Goal: Task Accomplishment & Management: Complete application form

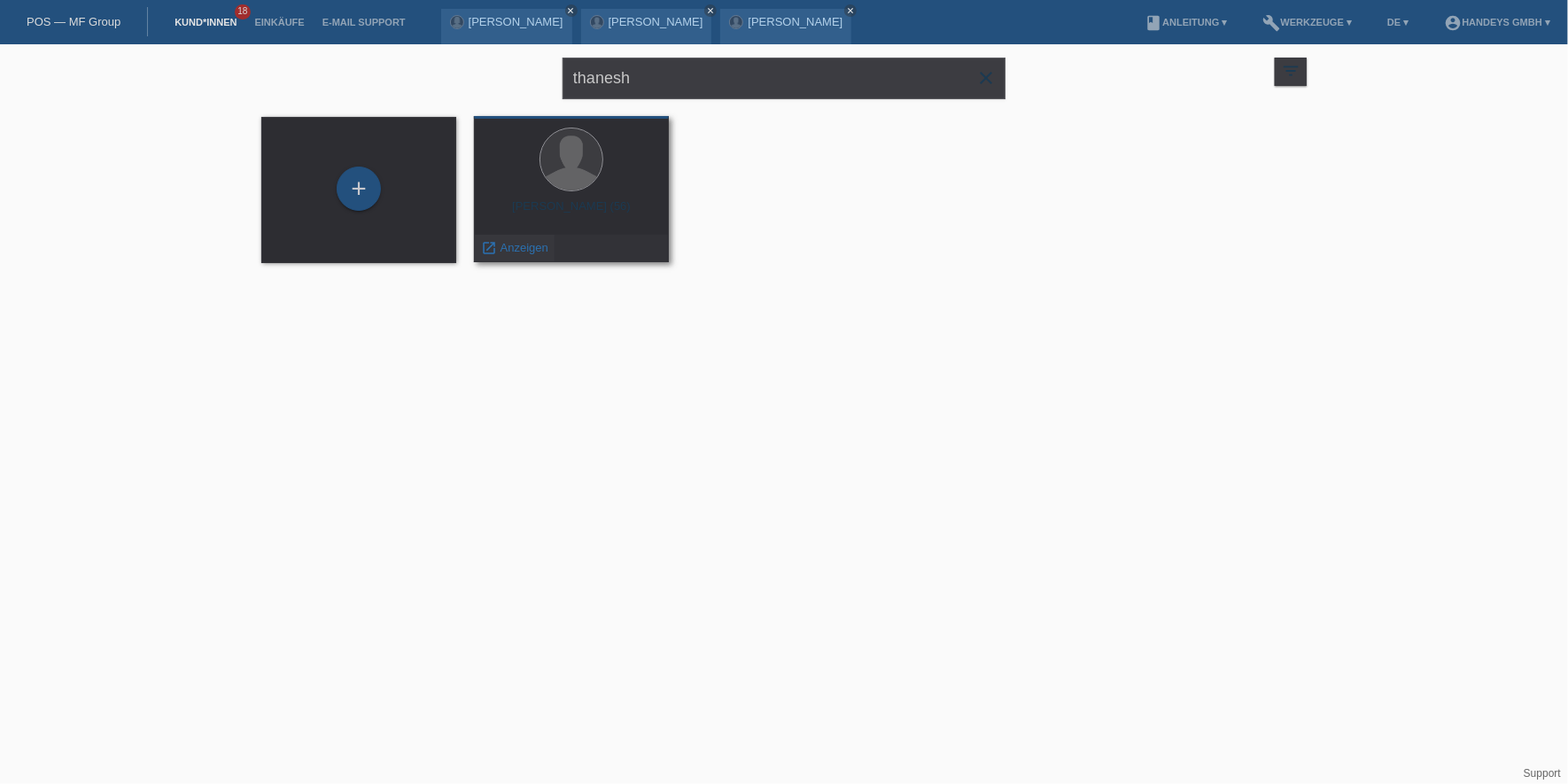
click at [517, 249] on span "Anzeigen" at bounding box center [524, 247] width 47 height 13
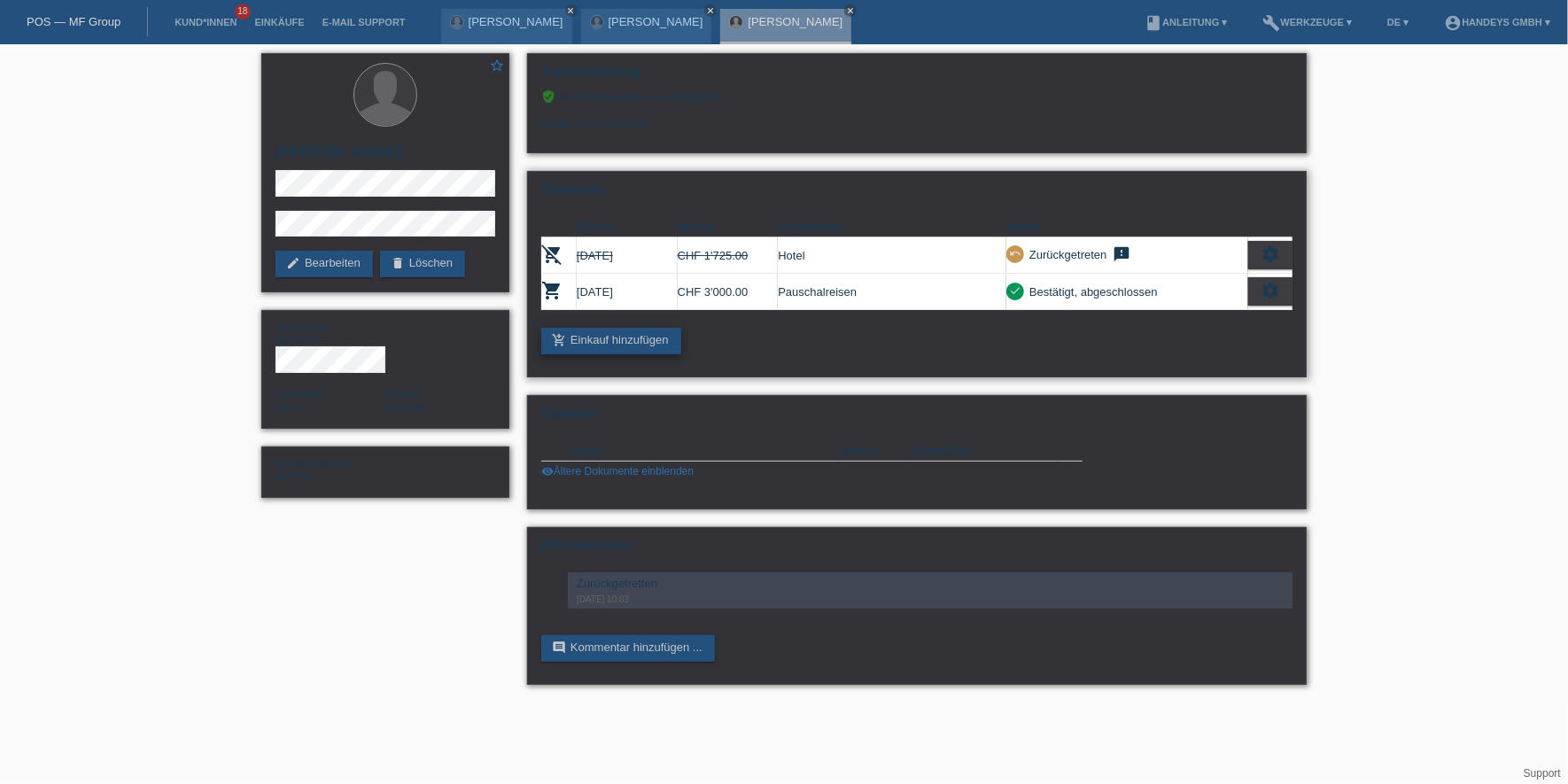
click at [651, 337] on link "add_shopping_cart Einkauf hinzufügen" at bounding box center [610, 341] width 139 height 27
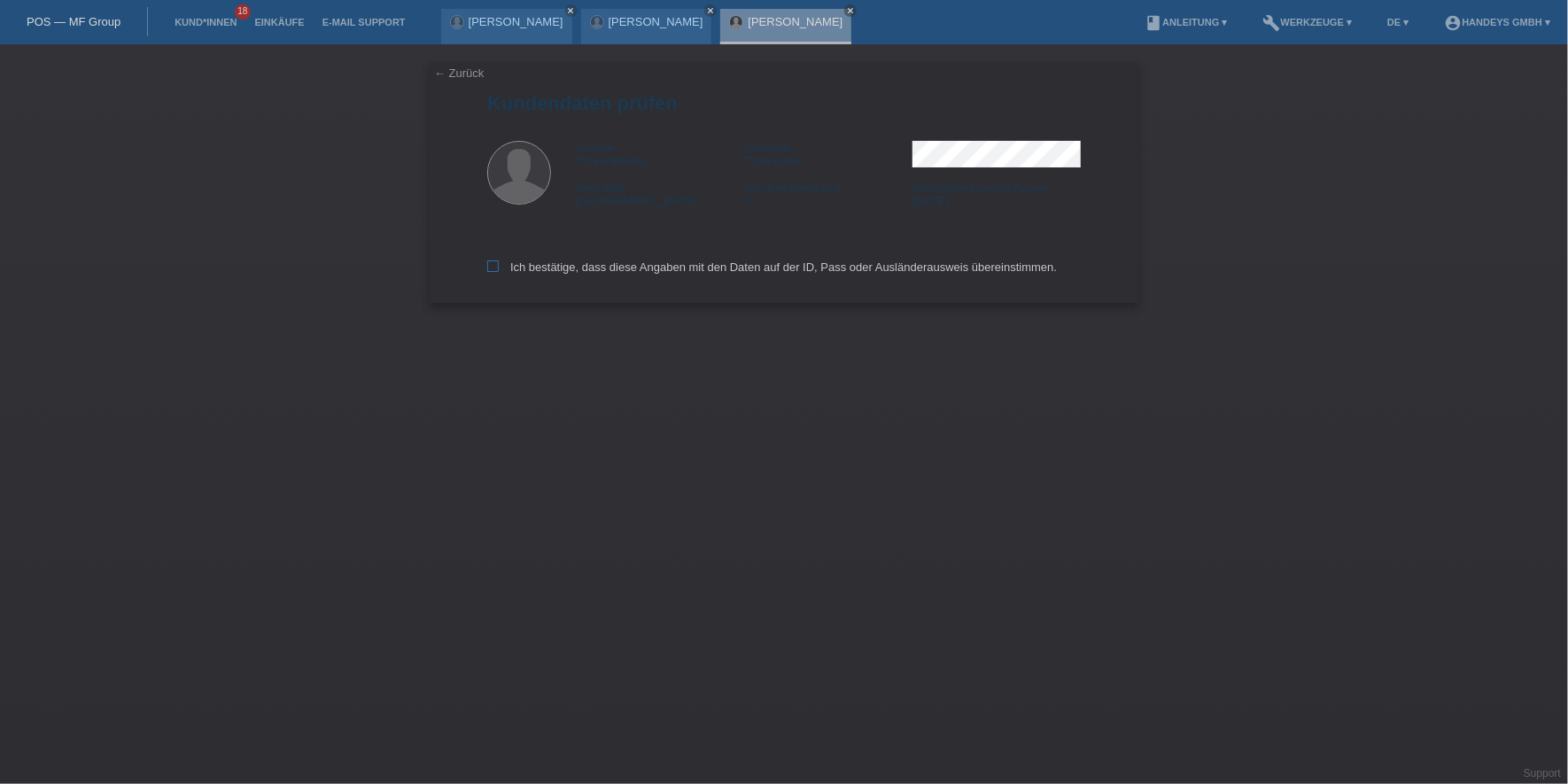
click at [517, 261] on label "Ich bestätige, dass diese Angaben mit den Daten auf der ID, Pass oder Ausländer…" at bounding box center [772, 266] width 570 height 13
click at [499, 261] on input "Ich bestätige, dass diese Angaben mit den Daten auf der ID, Pass oder Ausländer…" at bounding box center [493, 266] width 12 height 12
checkbox input "true"
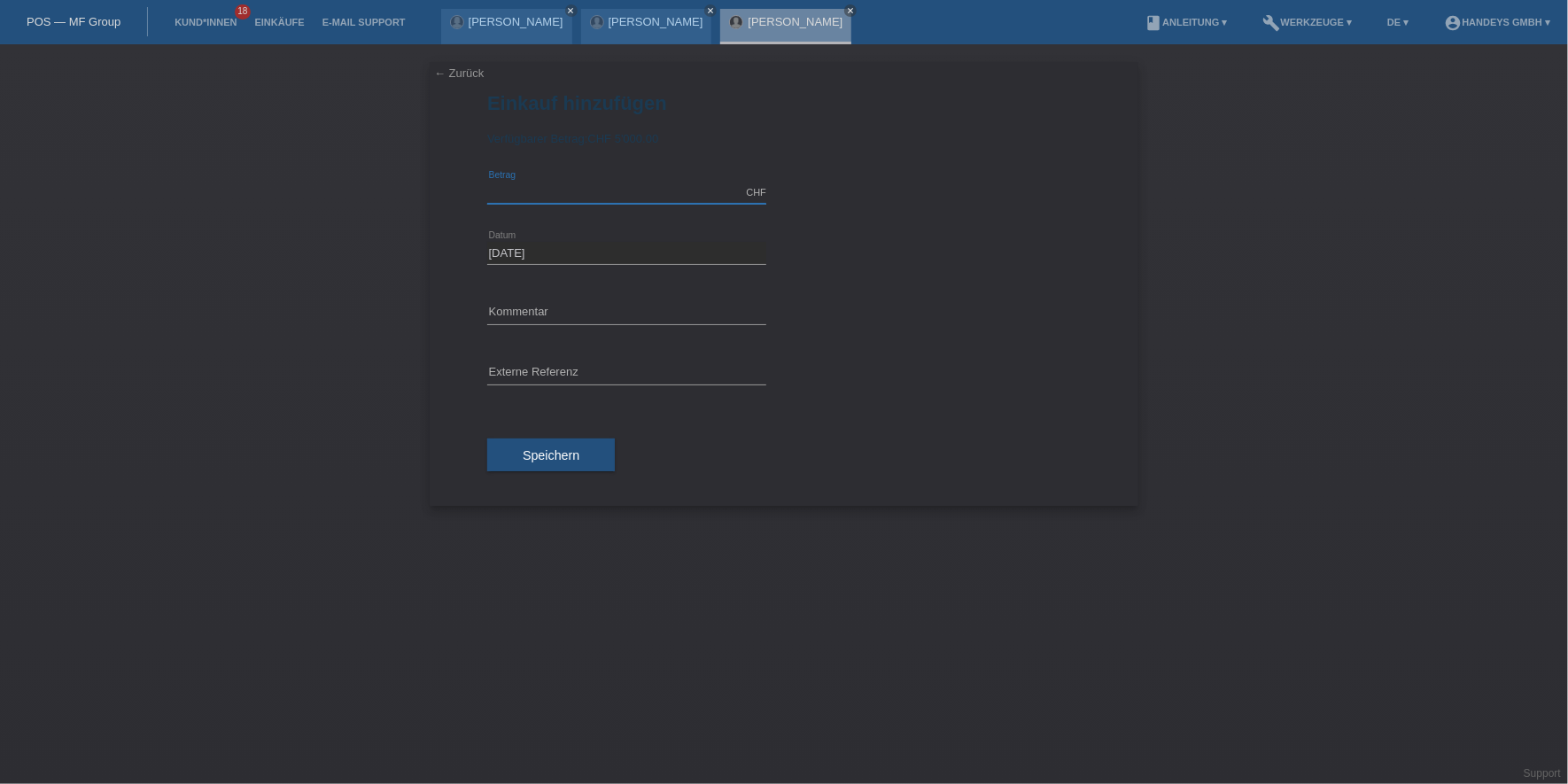
click at [568, 194] on input "text" at bounding box center [626, 193] width 279 height 22
type input "1986.00"
type input "EXPEDIA HOTEL"
click at [595, 370] on input "text" at bounding box center [626, 373] width 279 height 22
type input "DERYA"
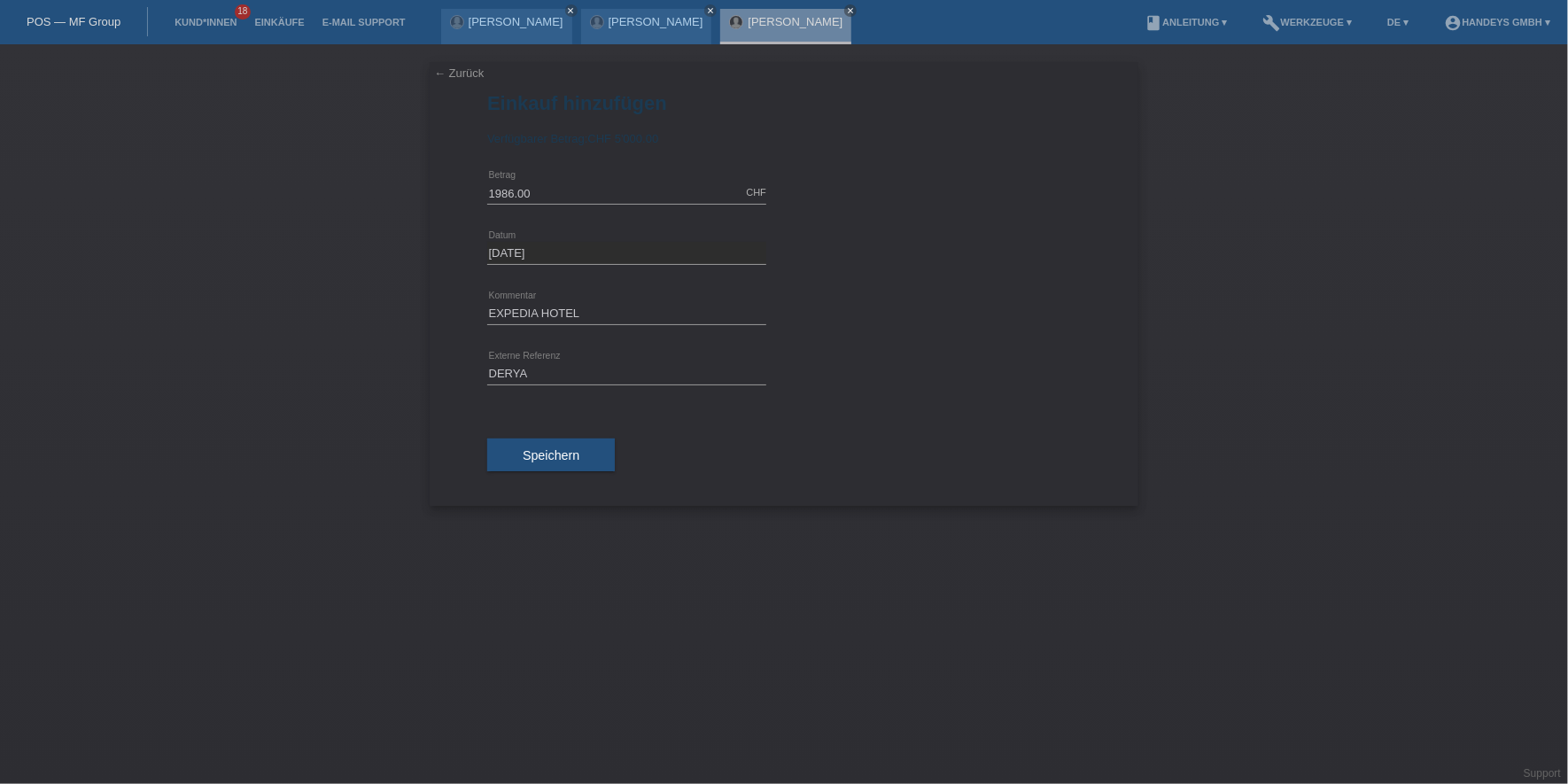
click at [438, 385] on div "← Zurück Einkauf hinzufügen Verfügbarer Betrag: CHF 5'000.00 1986.00 error" at bounding box center [784, 284] width 708 height 444
click at [518, 448] on button "Speichern" at bounding box center [550, 455] width 128 height 34
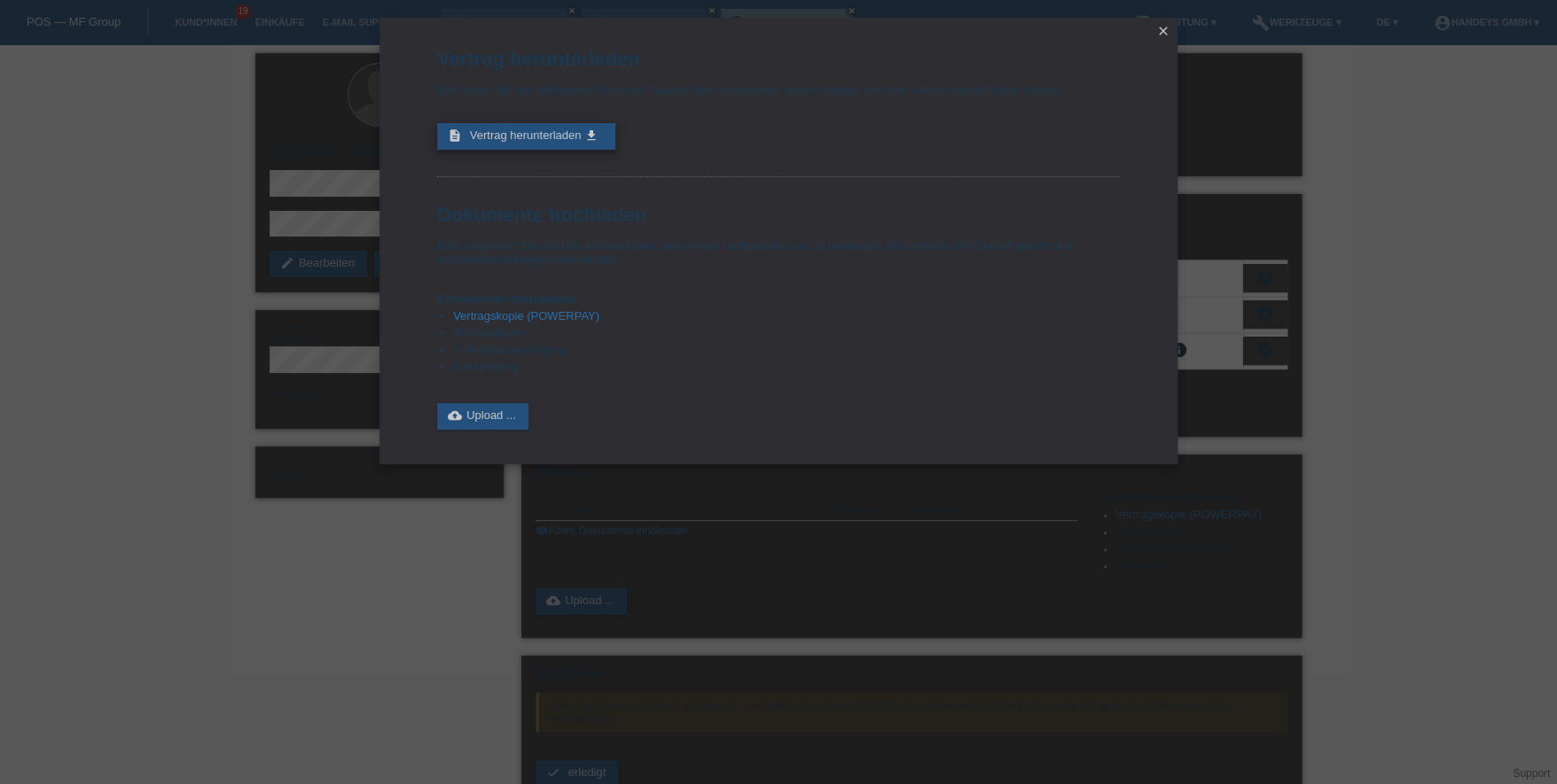
click at [536, 131] on span "Vertrag herunterladen" at bounding box center [526, 135] width 112 height 13
click at [1169, 30] on icon "close" at bounding box center [1164, 31] width 14 height 14
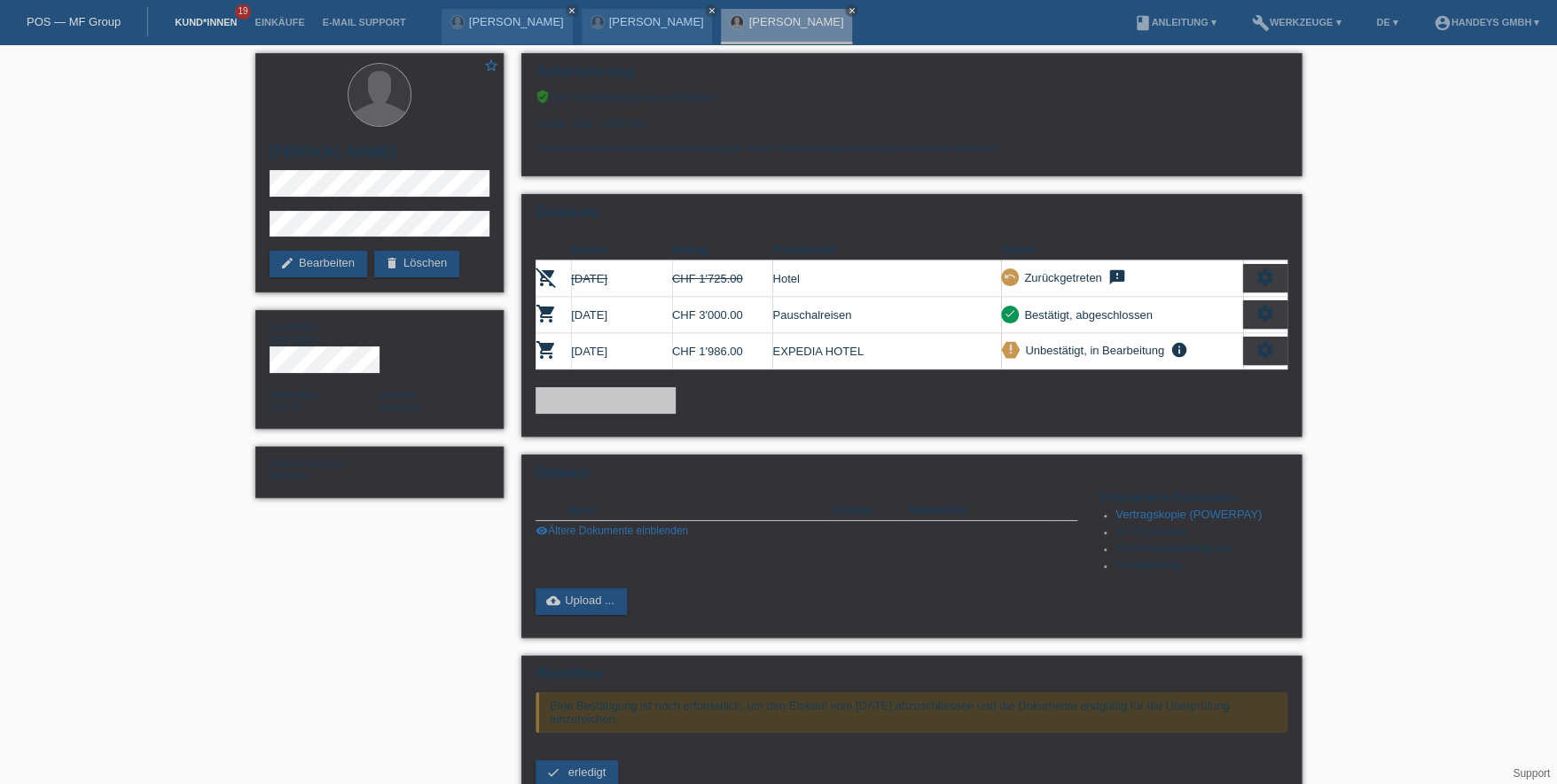
click at [213, 21] on link "Kund*innen" at bounding box center [205, 22] width 80 height 11
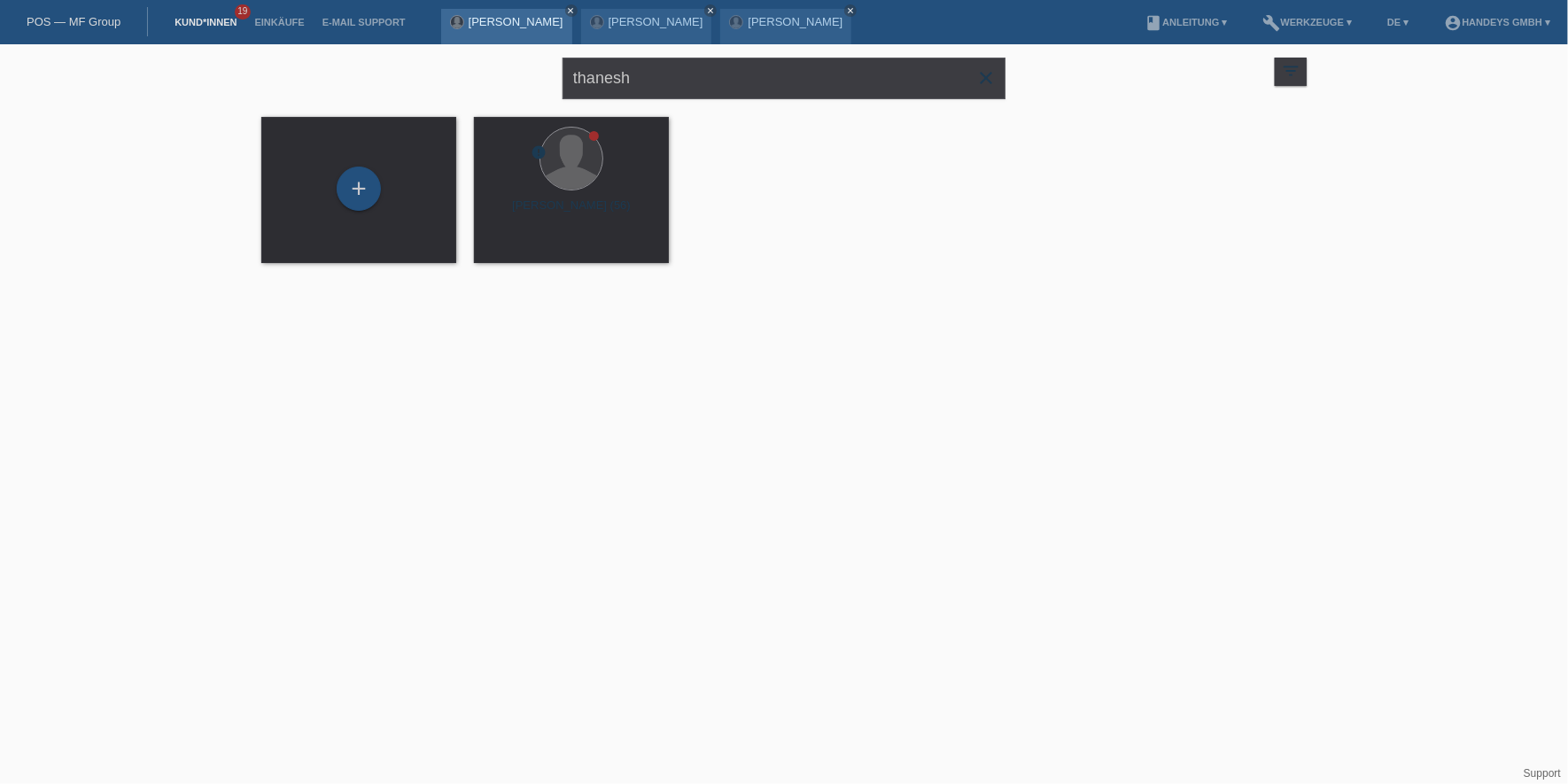
click at [484, 27] on link "[PERSON_NAME]" at bounding box center [516, 21] width 95 height 13
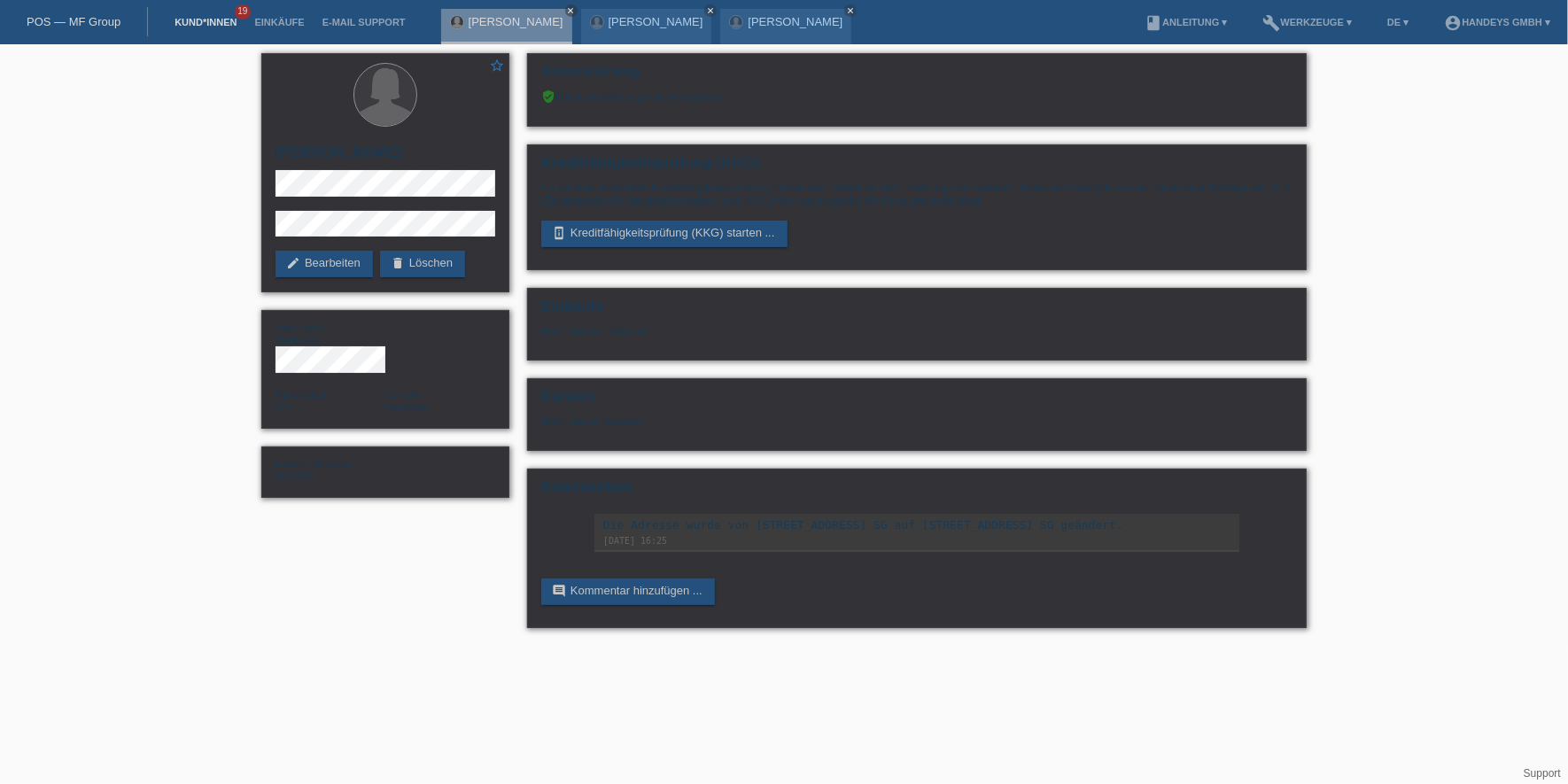
click at [183, 17] on link "Kund*innen" at bounding box center [205, 22] width 80 height 11
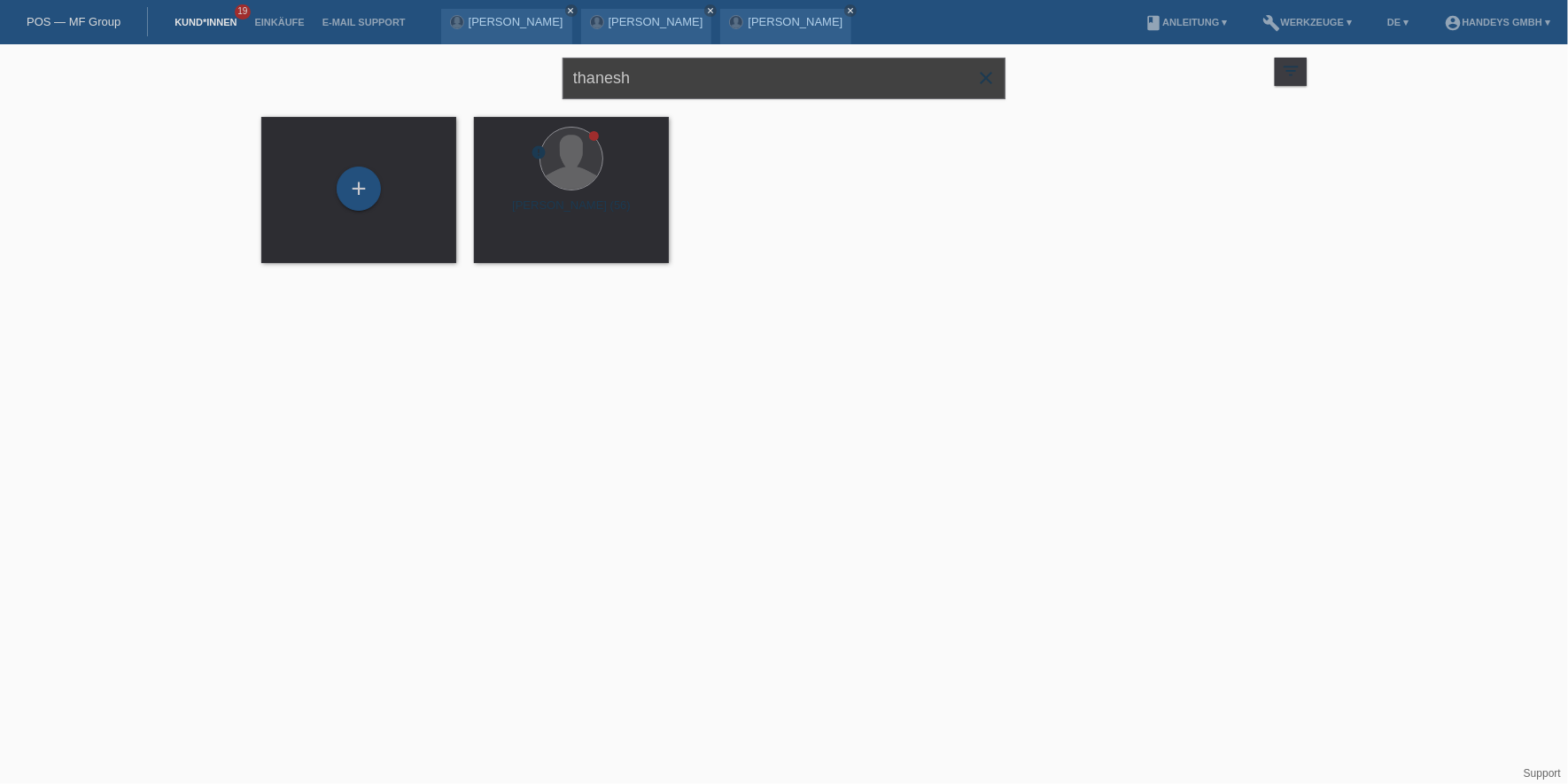
drag, startPoint x: 651, startPoint y: 72, endPoint x: 278, endPoint y: 60, distance: 373.2
click at [345, 63] on div "thanesh close filter_list view_module Alle Kund*innen anzeigen star Markierte […" at bounding box center [784, 76] width 1062 height 63
type input "r"
type input "mast reto"
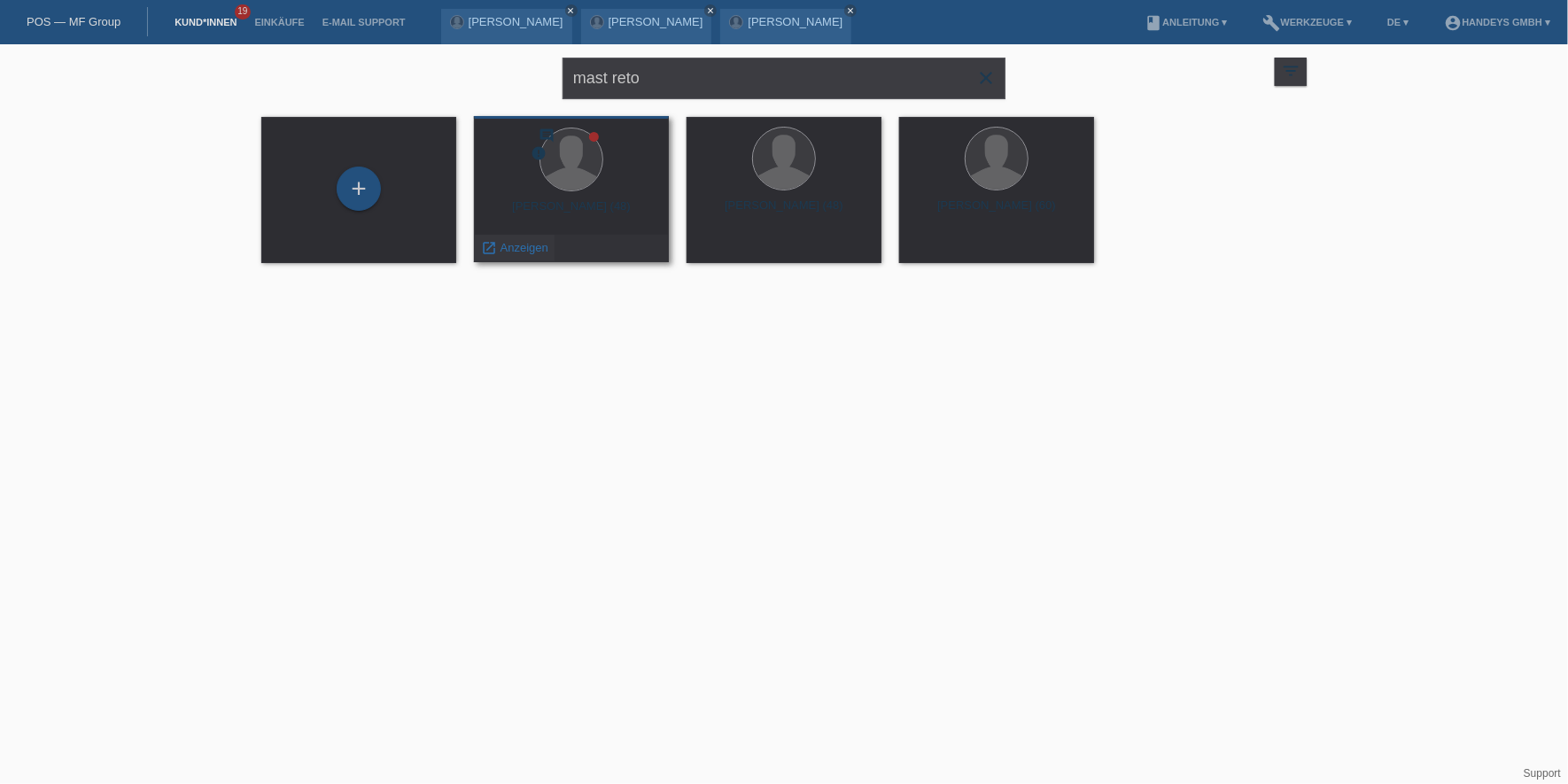
click at [517, 242] on span "Anzeigen" at bounding box center [524, 247] width 47 height 13
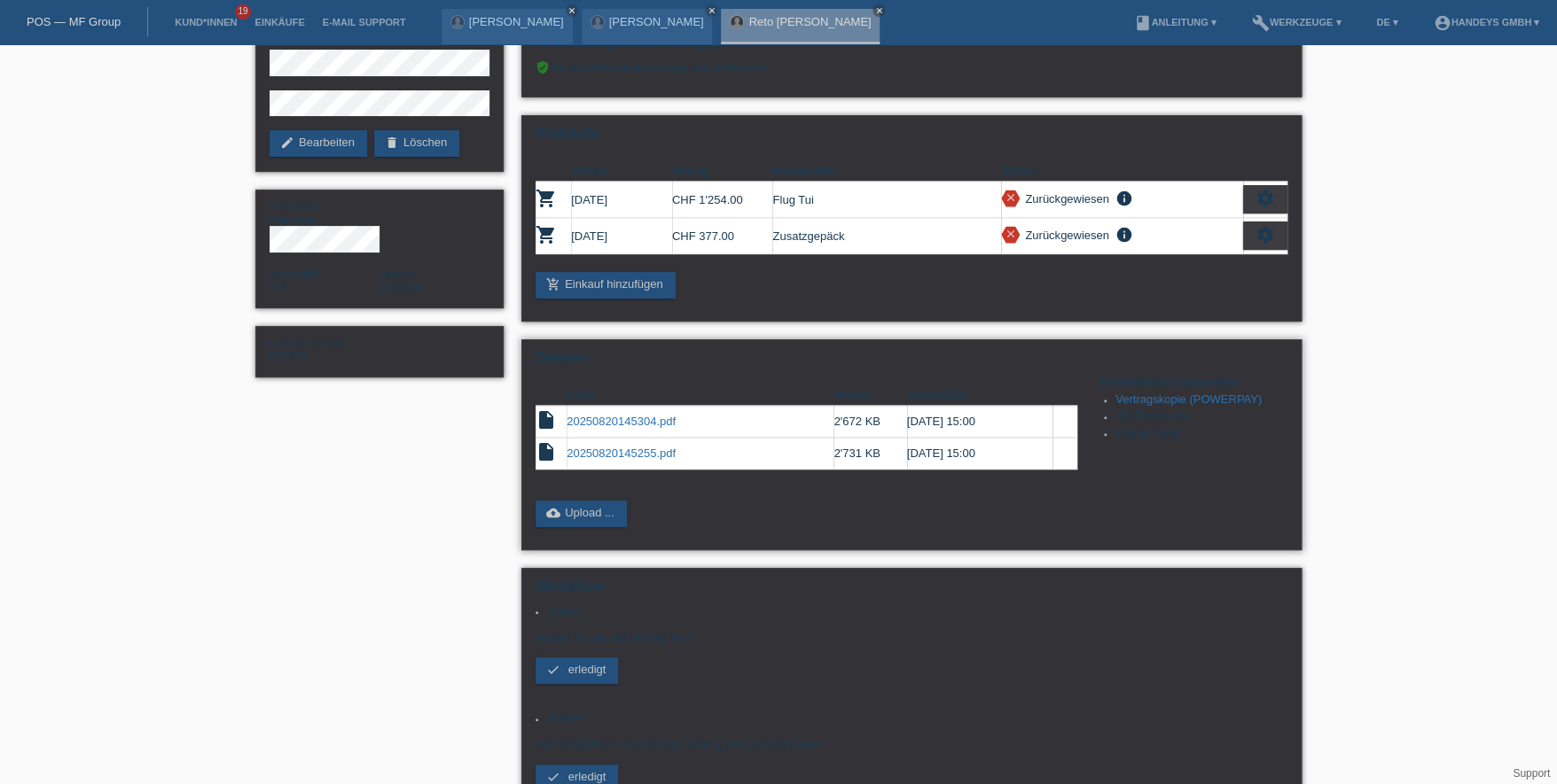
scroll to position [88, 0]
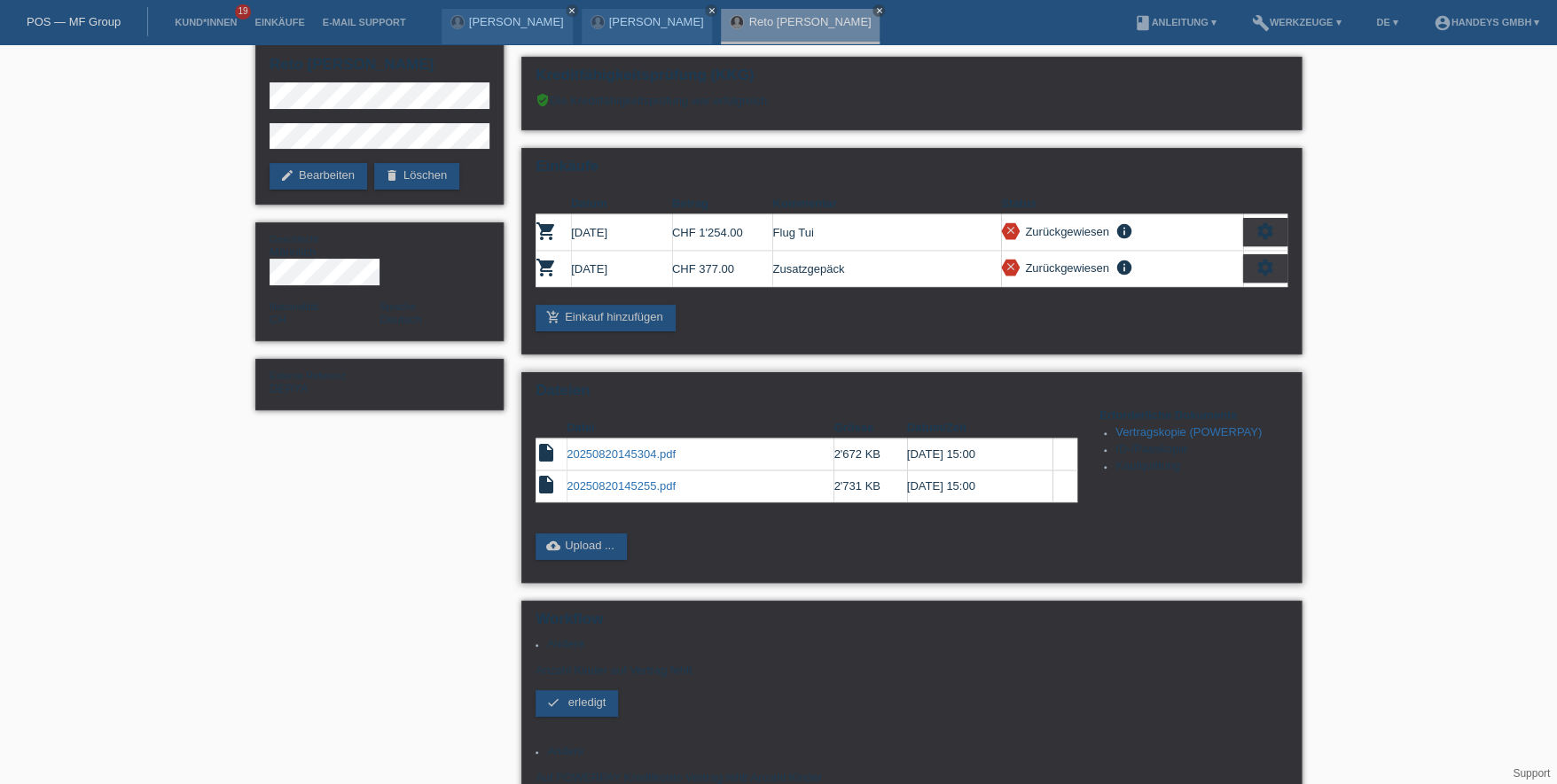
click at [615, 479] on link "20250820145255.pdf" at bounding box center [621, 485] width 109 height 13
click at [602, 447] on link "20250820145304.pdf" at bounding box center [621, 453] width 109 height 13
click at [606, 479] on link "20250820145255.pdf" at bounding box center [621, 485] width 109 height 13
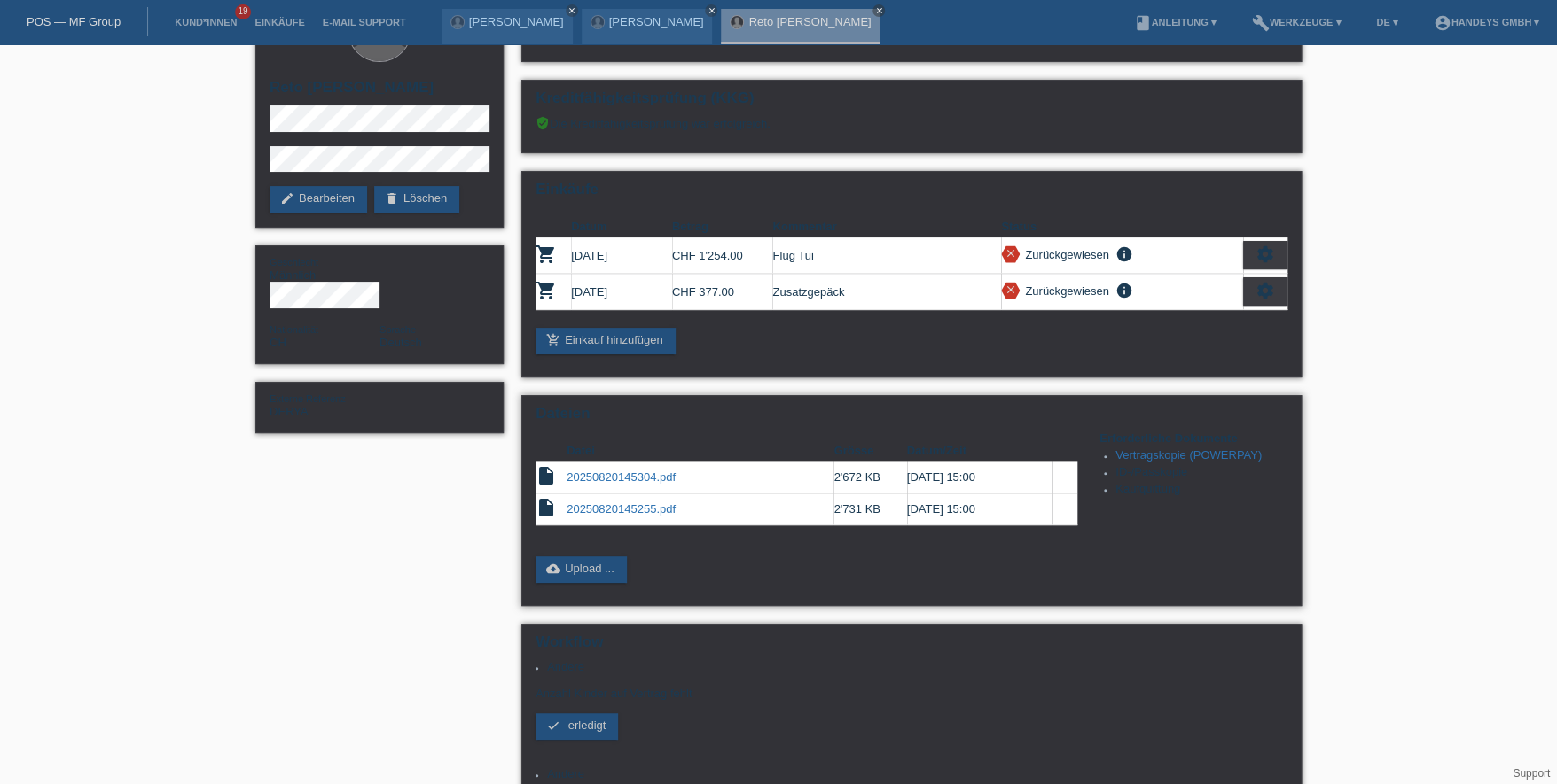
scroll to position [0, 0]
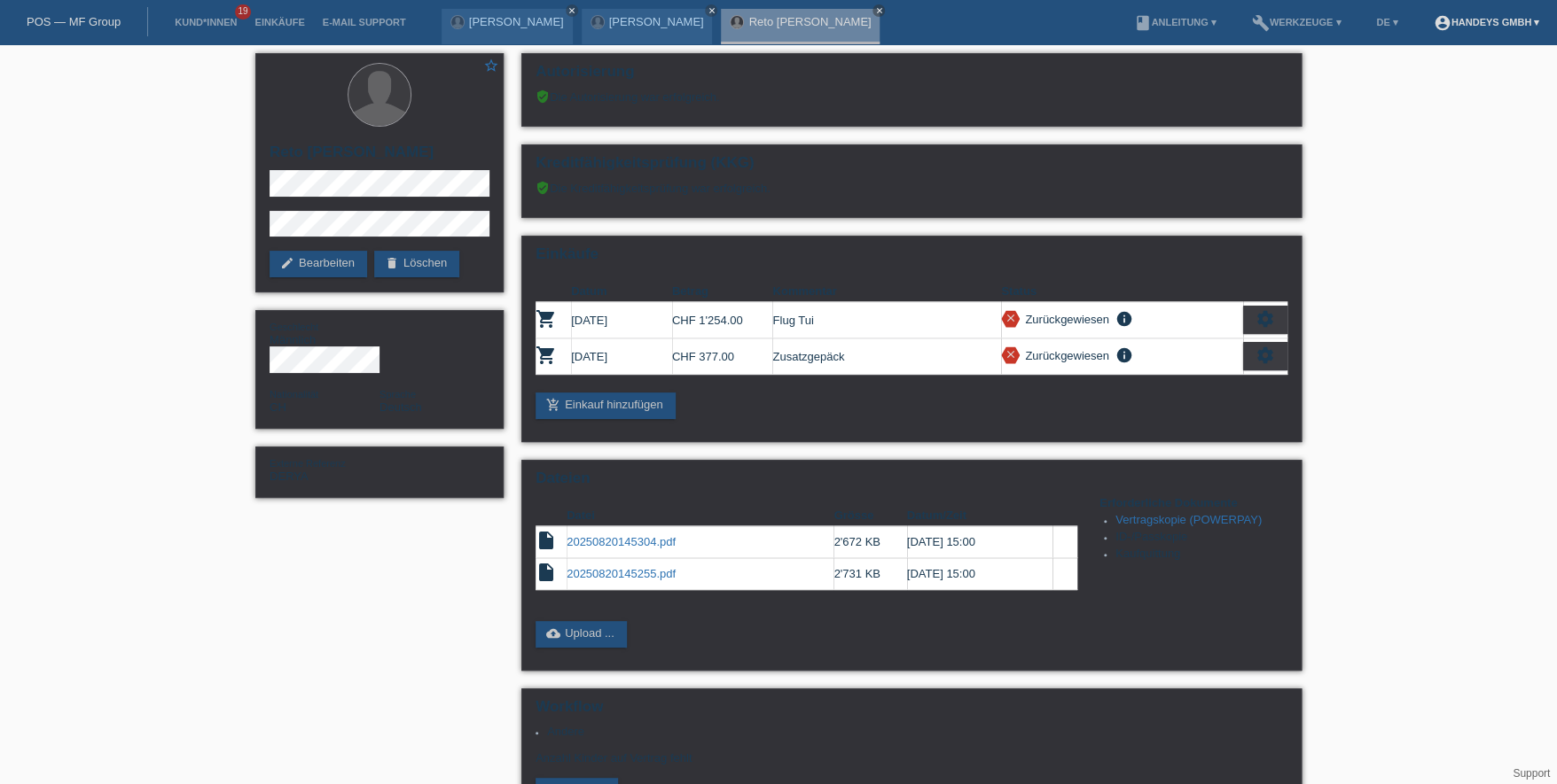
click at [1470, 24] on link "account_circle Handeys GmbH ▾" at bounding box center [1486, 22] width 124 height 11
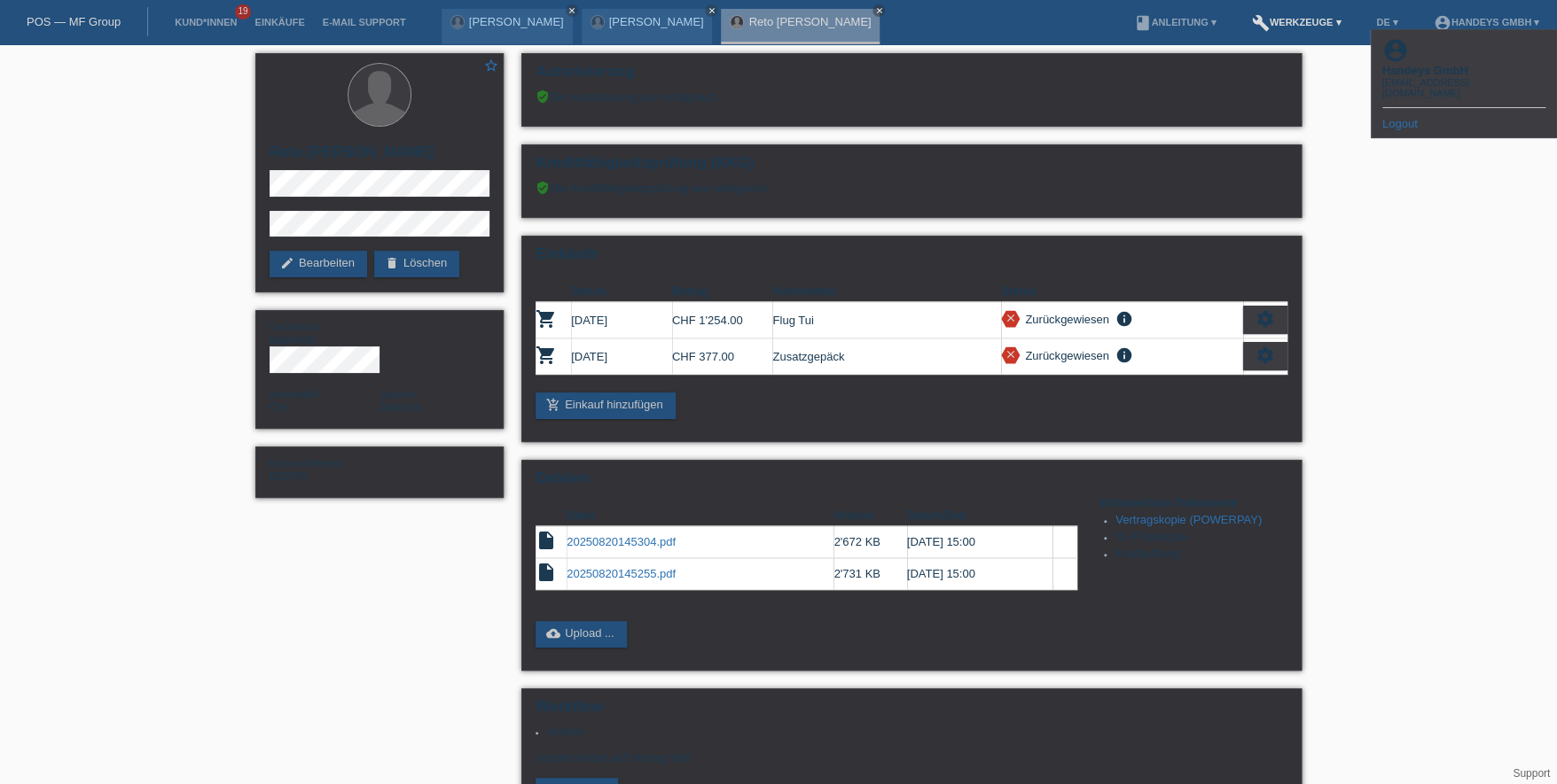
click at [1326, 23] on link "build Werkzeuge ▾" at bounding box center [1297, 22] width 107 height 11
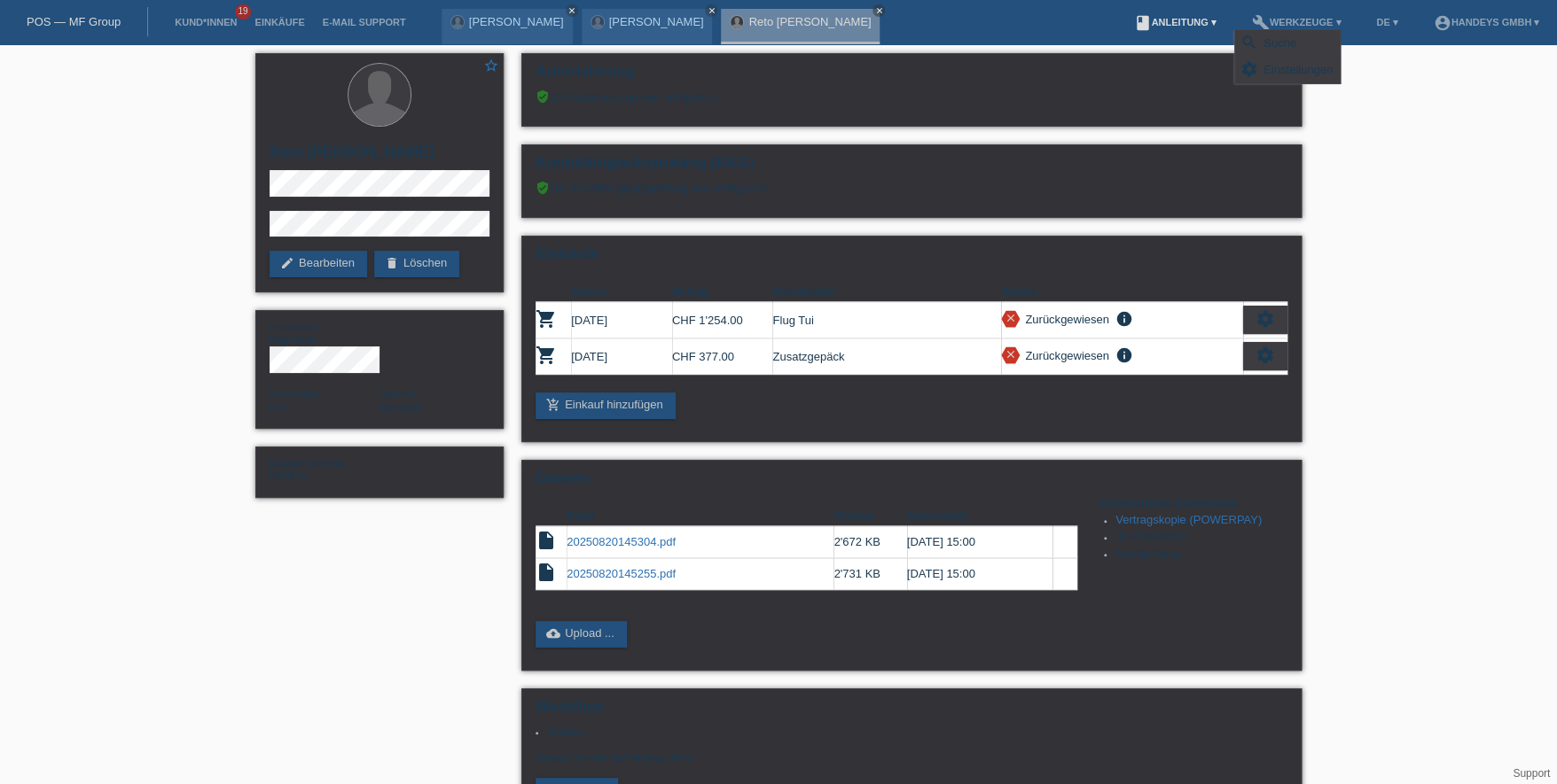
click at [1195, 22] on link "book Anleitung ▾" at bounding box center [1174, 22] width 100 height 11
click at [1390, 27] on link "DE ▾" at bounding box center [1387, 22] width 39 height 11
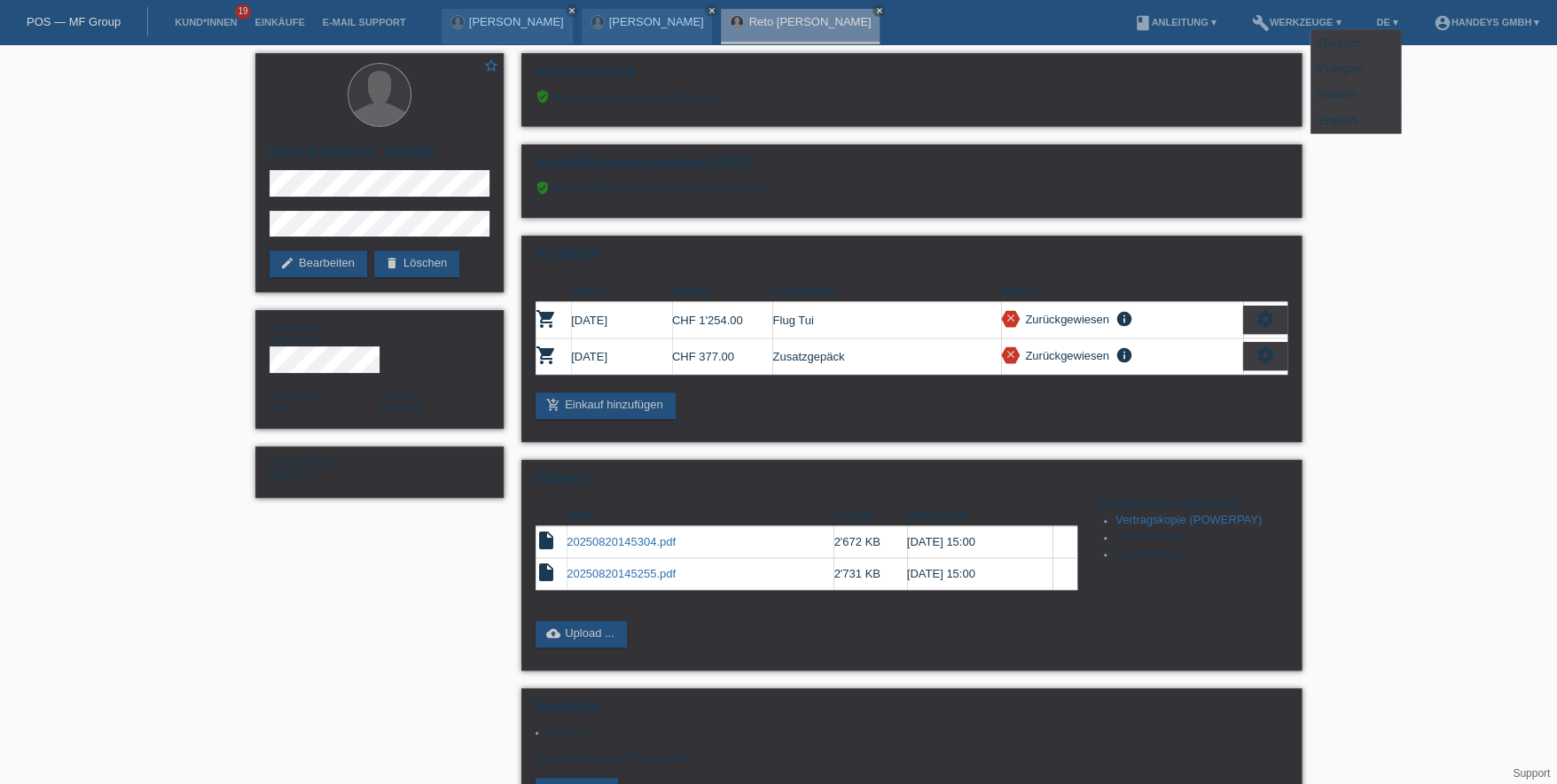
click at [48, 21] on link "POS — MF Group" at bounding box center [73, 21] width 94 height 13
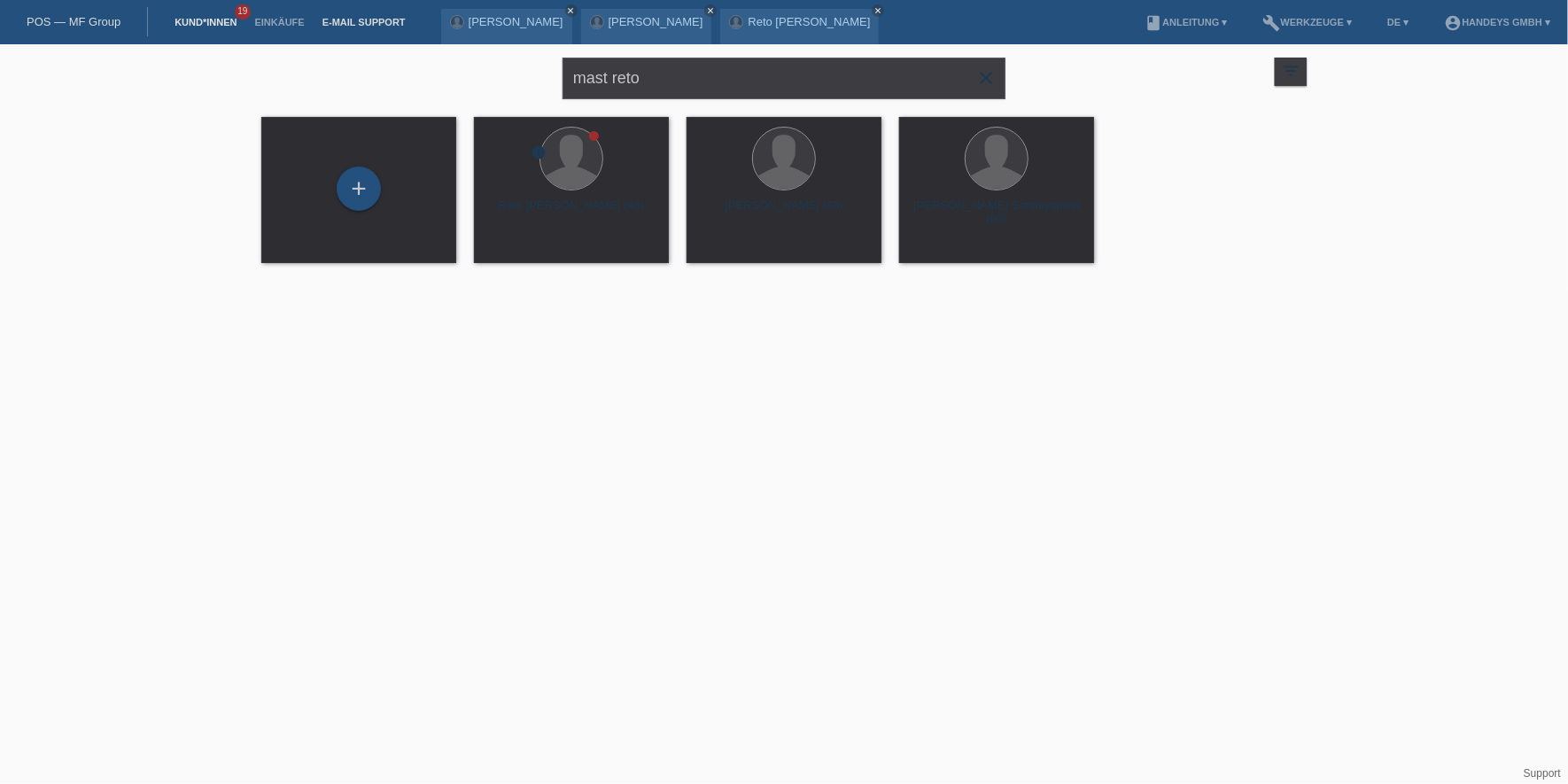
click at [342, 21] on link "E-Mail Support" at bounding box center [364, 22] width 101 height 11
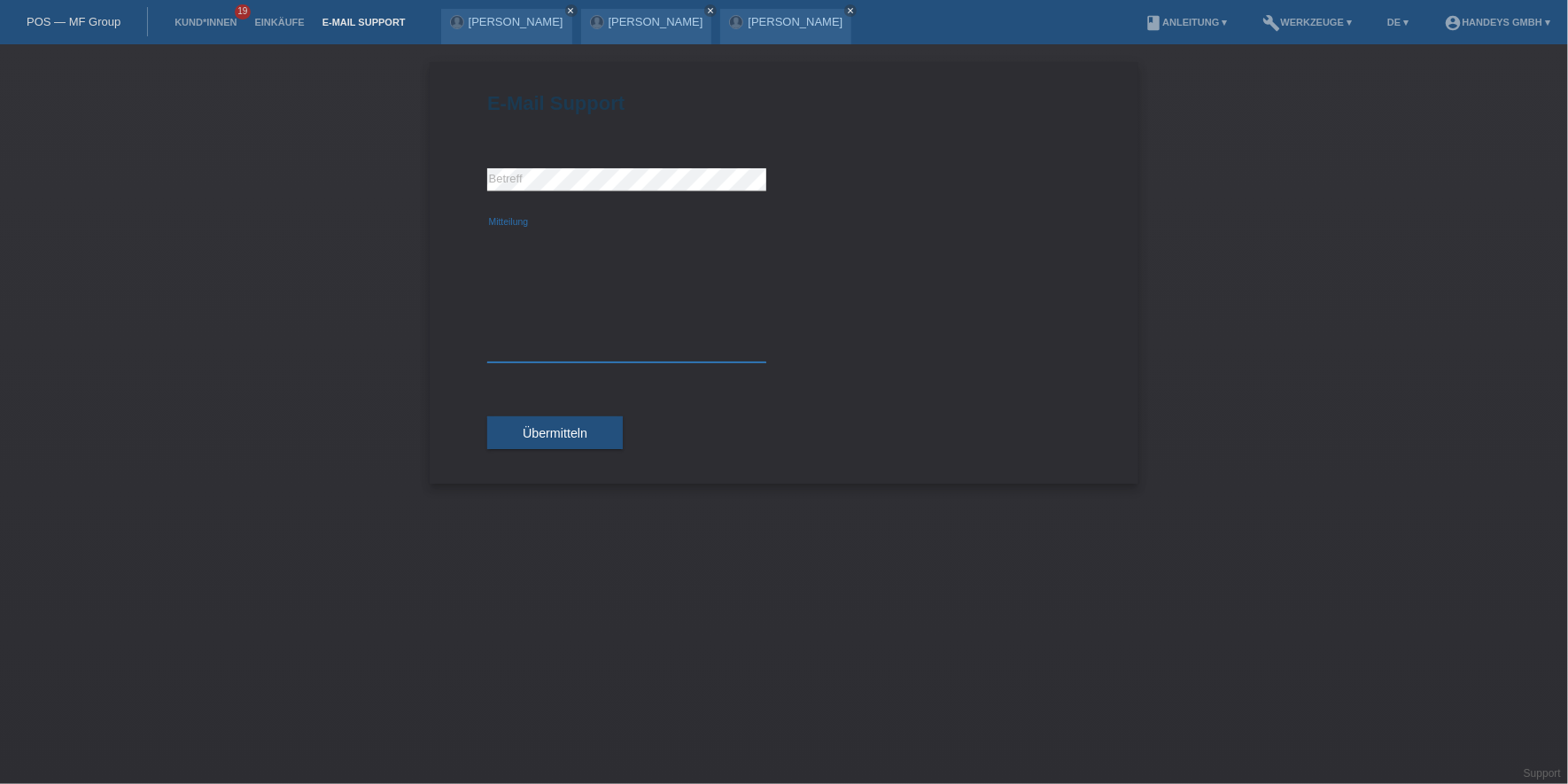
click at [544, 296] on textarea "Mitteilung" at bounding box center [626, 295] width 279 height 134
paste textarea "Hallo zusammen, ich habe den Vertrag zurückerhalten, da die Anzahl der Kinder f…"
click at [611, 245] on textarea "Hallo zusammen, ich habe den Vertrag zurückerhalten, da die Anzahl der Kinder f…" at bounding box center [626, 295] width 279 height 134
click at [493, 282] on textarea "Hallo zusammen ich habe den Vertrag zurückerhalten, da die Anzahl der Kinder fe…" at bounding box center [626, 295] width 279 height 134
click at [505, 330] on textarea "[PERSON_NAME] zusammen Ich habe den Vertrag zurückerhalten, da die Anzahl der K…" at bounding box center [626, 295] width 279 height 134
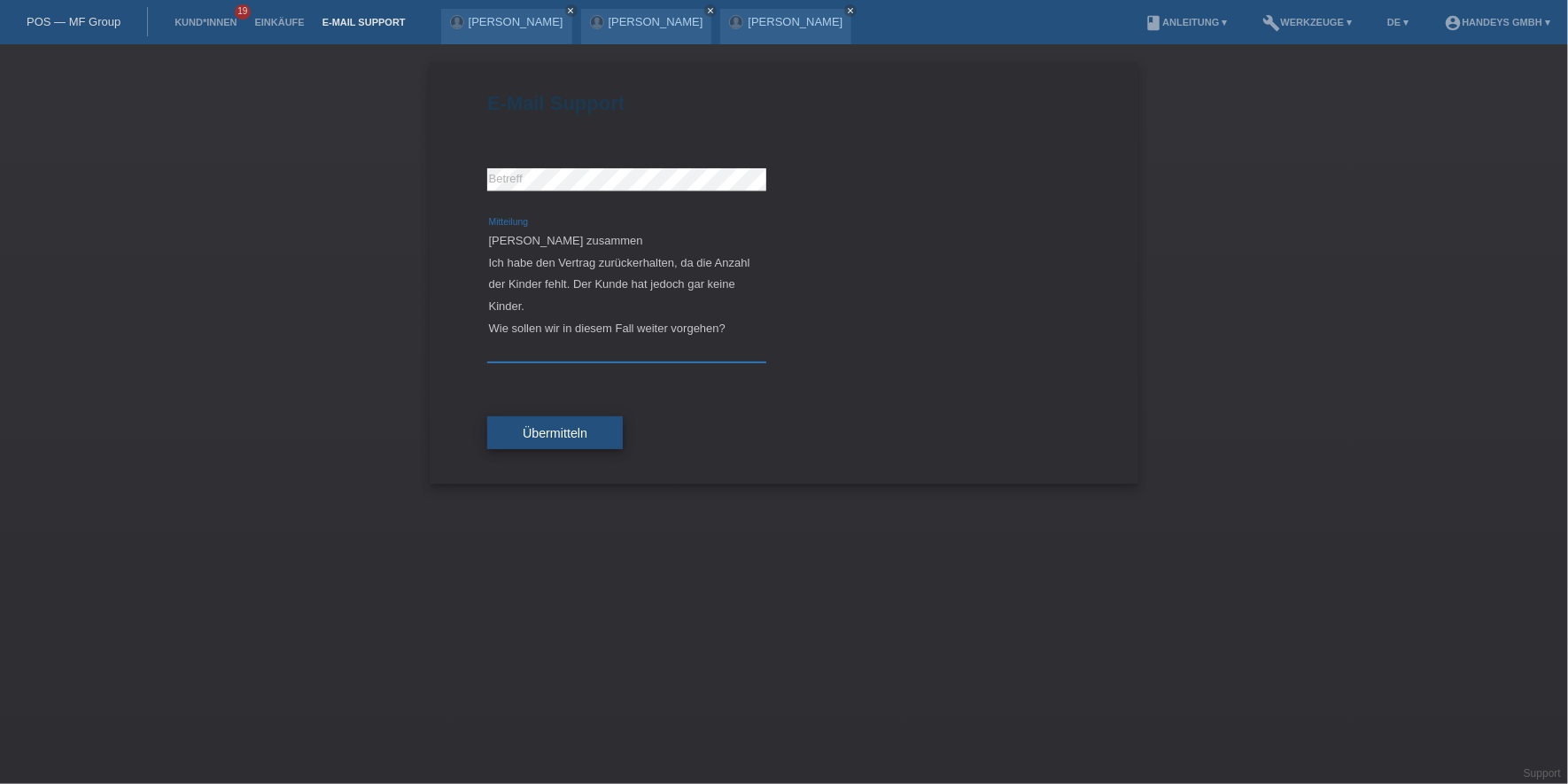
type textarea "Hallo zusammen Ich habe den Vertrag zurückerhalten, da die Anzahl der Kinder fe…"
click at [563, 439] on button "Übermitteln" at bounding box center [554, 434] width 136 height 34
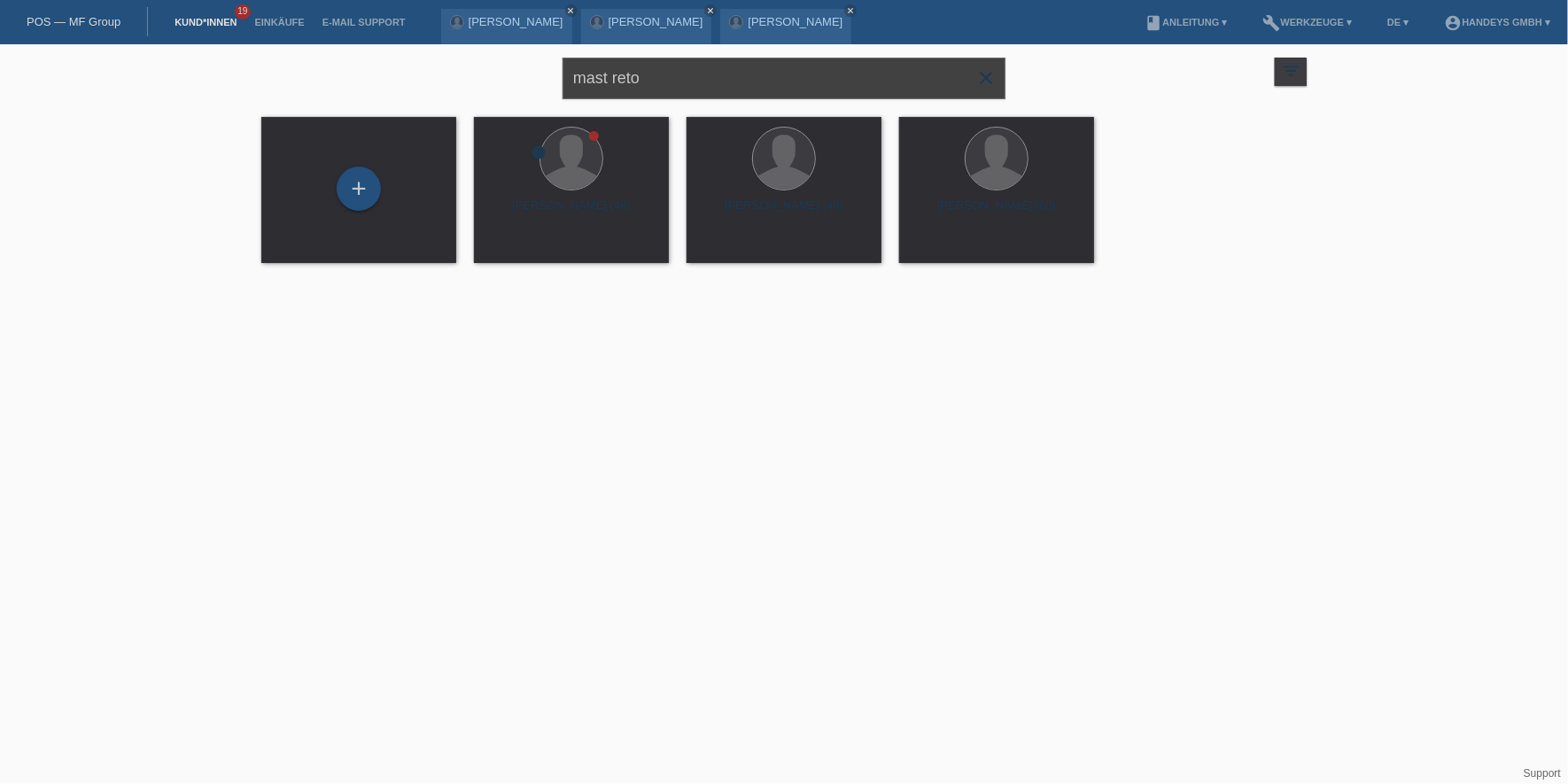
drag, startPoint x: 741, startPoint y: 85, endPoint x: 528, endPoint y: 89, distance: 213.0
click at [528, 89] on div "mast reto close filter_list view_module Alle Kund*innen anzeigen star Markierte…" at bounding box center [784, 76] width 1062 height 63
type input "aslam"
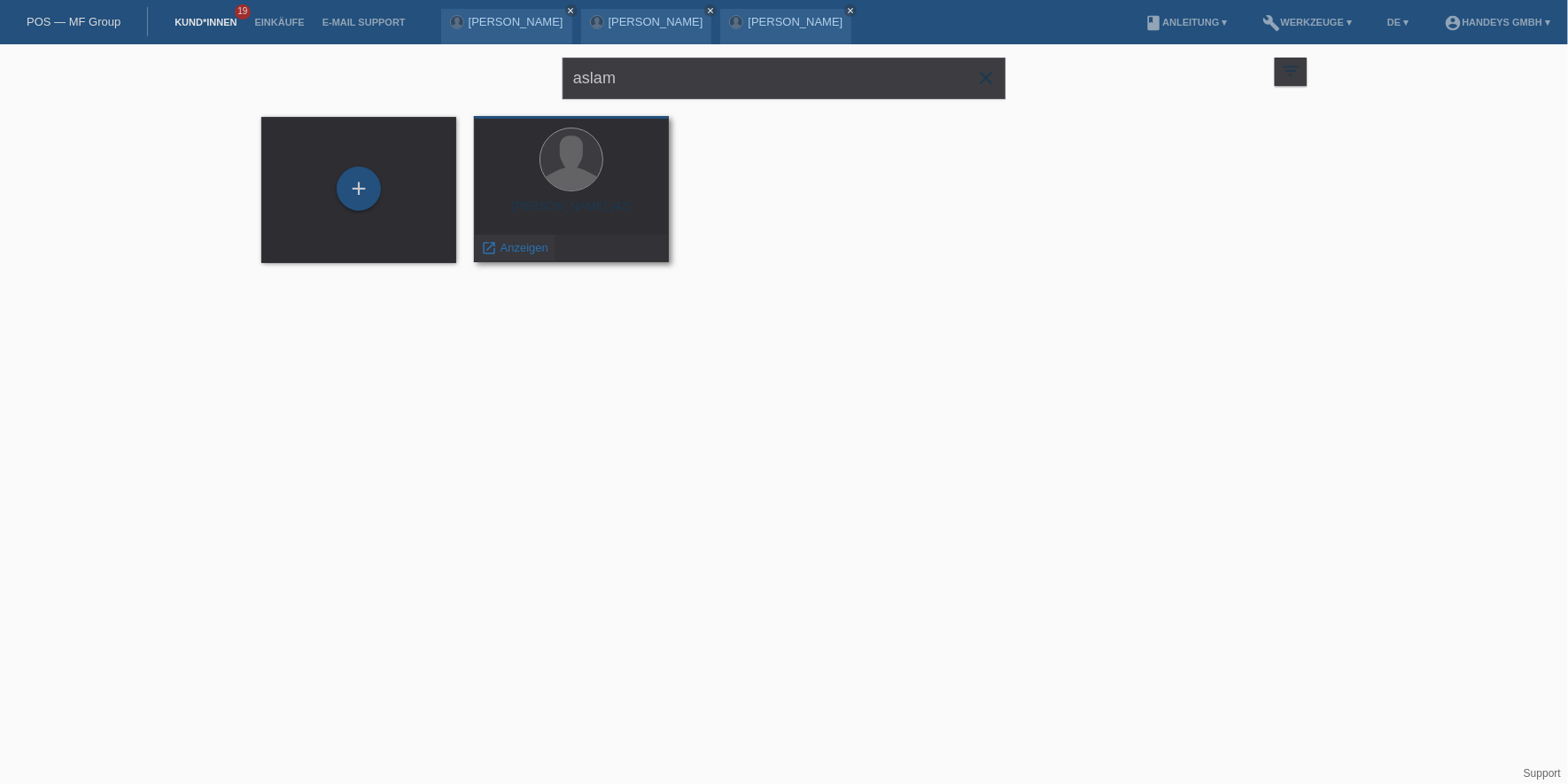
click at [504, 238] on div "launch Anzeigen" at bounding box center [514, 247] width 80 height 27
click at [504, 245] on span "Anzeigen" at bounding box center [524, 247] width 47 height 13
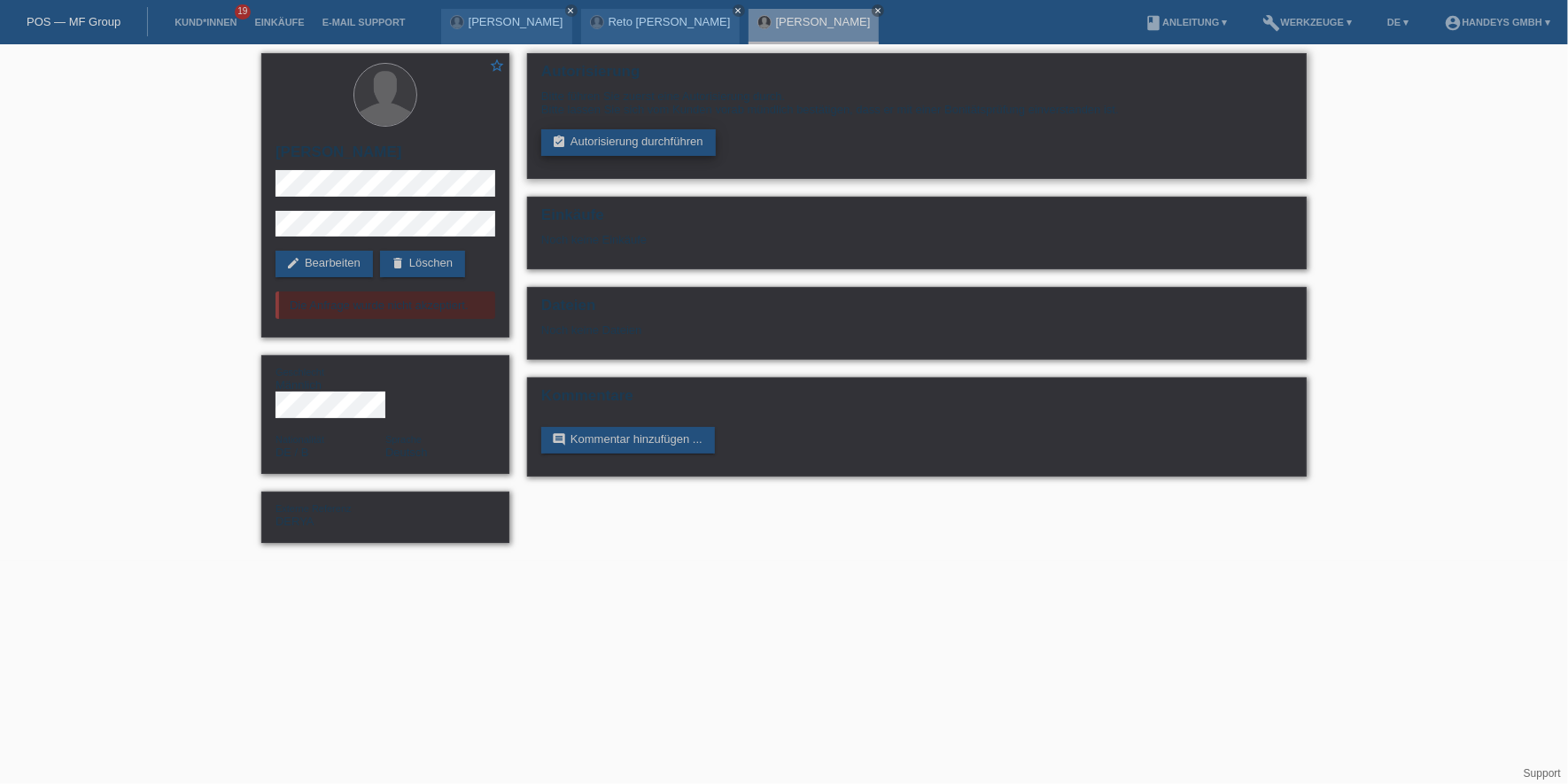
click at [637, 141] on link "assignment_turned_in Autorisierung durchführen" at bounding box center [628, 143] width 174 height 27
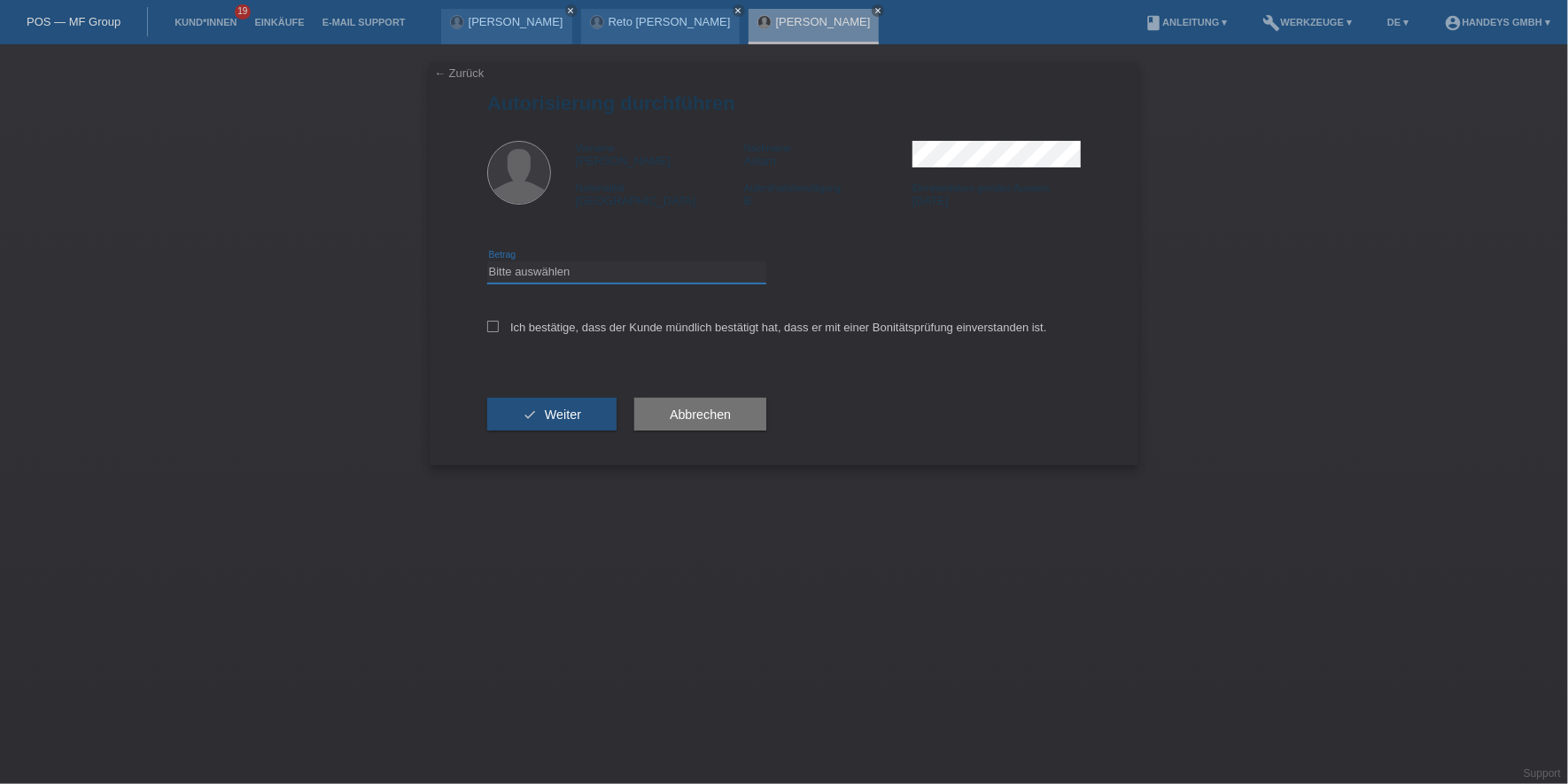
drag, startPoint x: 584, startPoint y: 266, endPoint x: 587, endPoint y: 275, distance: 9.5
click at [584, 266] on select "Bitte auswählen CHF 1.00 - CHF 499.00 CHF 500.00 - CHF 1'999.00 CHF 2'000.00 - …" at bounding box center [626, 271] width 279 height 21
select select "3"
click at [487, 261] on select "Bitte auswählen CHF 1.00 - CHF 499.00 CHF 500.00 - CHF 1'999.00 CHF 2'000.00 - …" at bounding box center [626, 271] width 279 height 21
click at [583, 329] on label "Ich bestätige, dass der Kunde mündlich bestätigt hat, dass er mit einer Bonität…" at bounding box center [767, 327] width 560 height 13
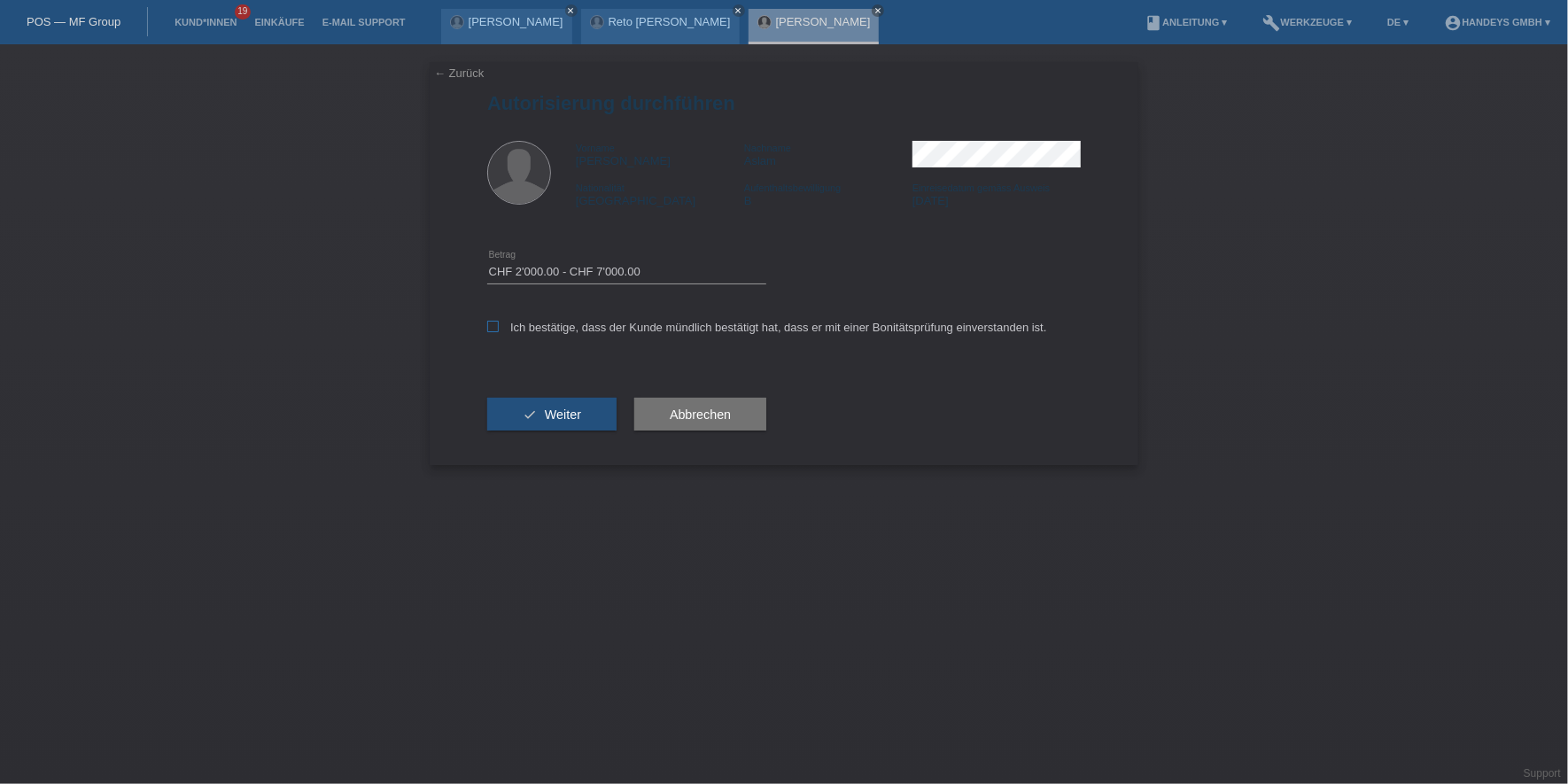
click at [499, 329] on input "Ich bestätige, dass der Kunde mündlich bestätigt hat, dass er mit einer Bonität…" at bounding box center [493, 327] width 12 height 12
checkbox input "true"
click at [571, 419] on button "check Weiter" at bounding box center [551, 415] width 130 height 34
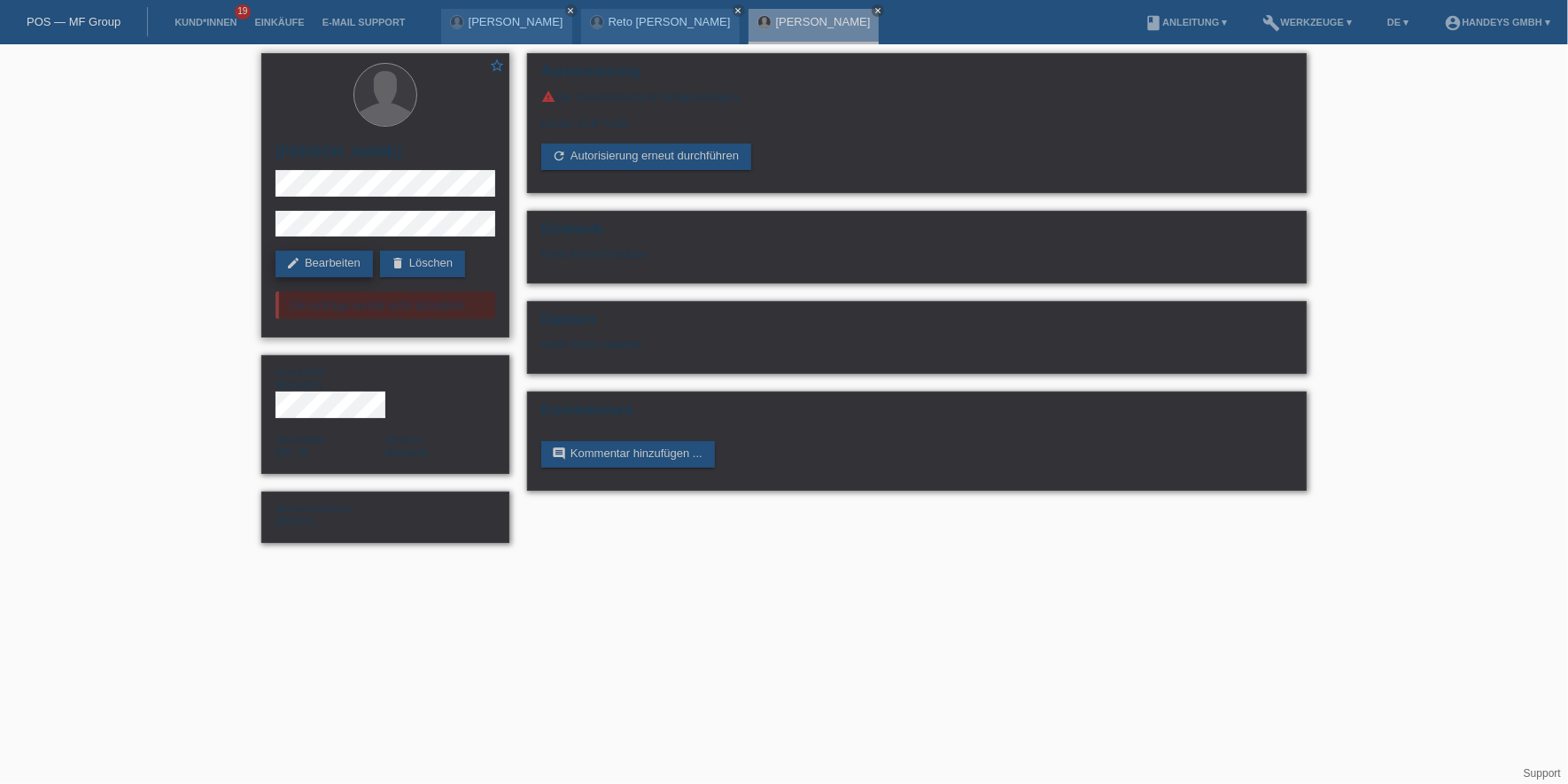
click at [330, 268] on link "edit Bearbeiten" at bounding box center [323, 263] width 97 height 27
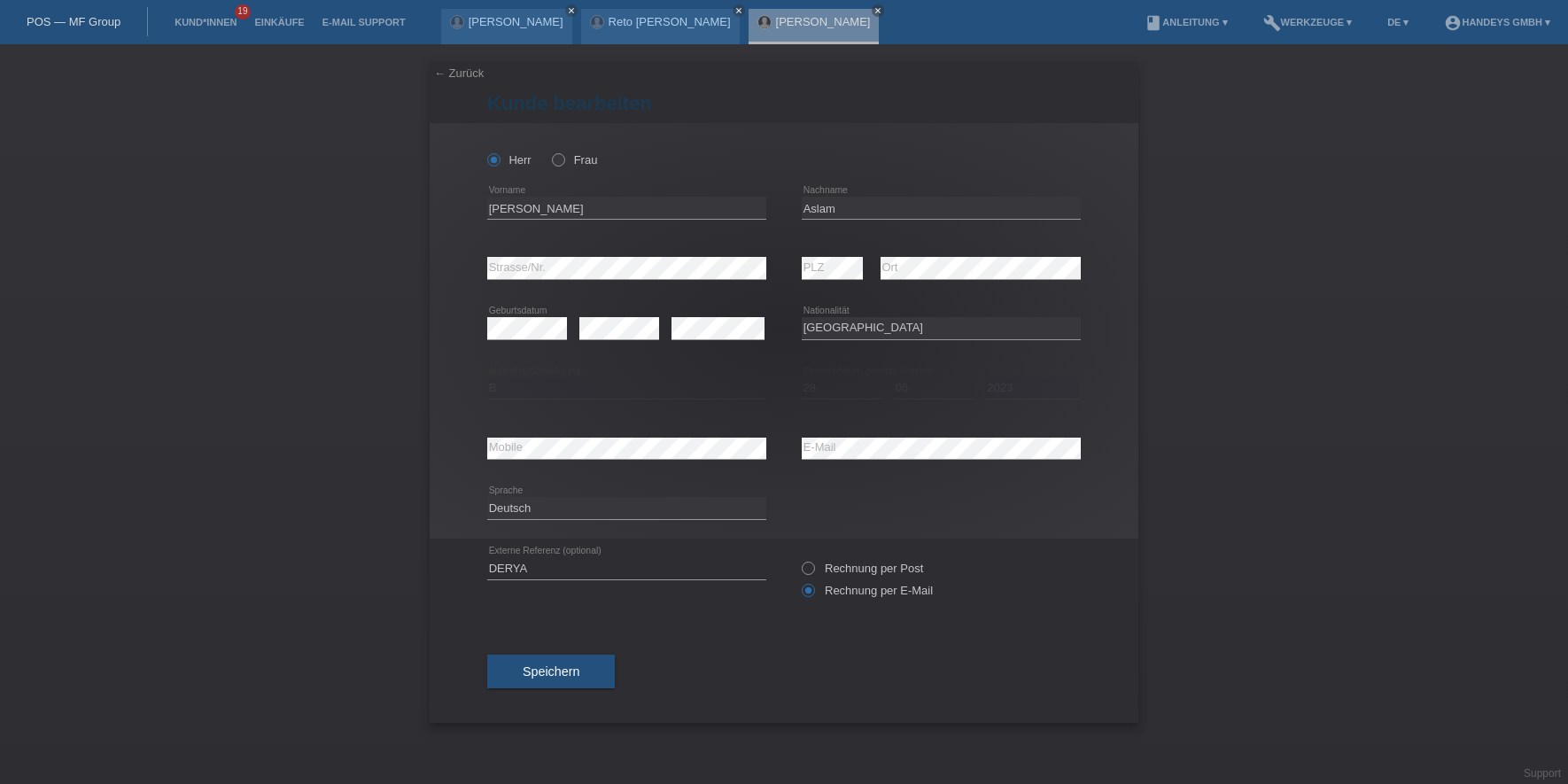
select select "DE"
select select "B"
select select "28"
select select "06"
select select "2023"
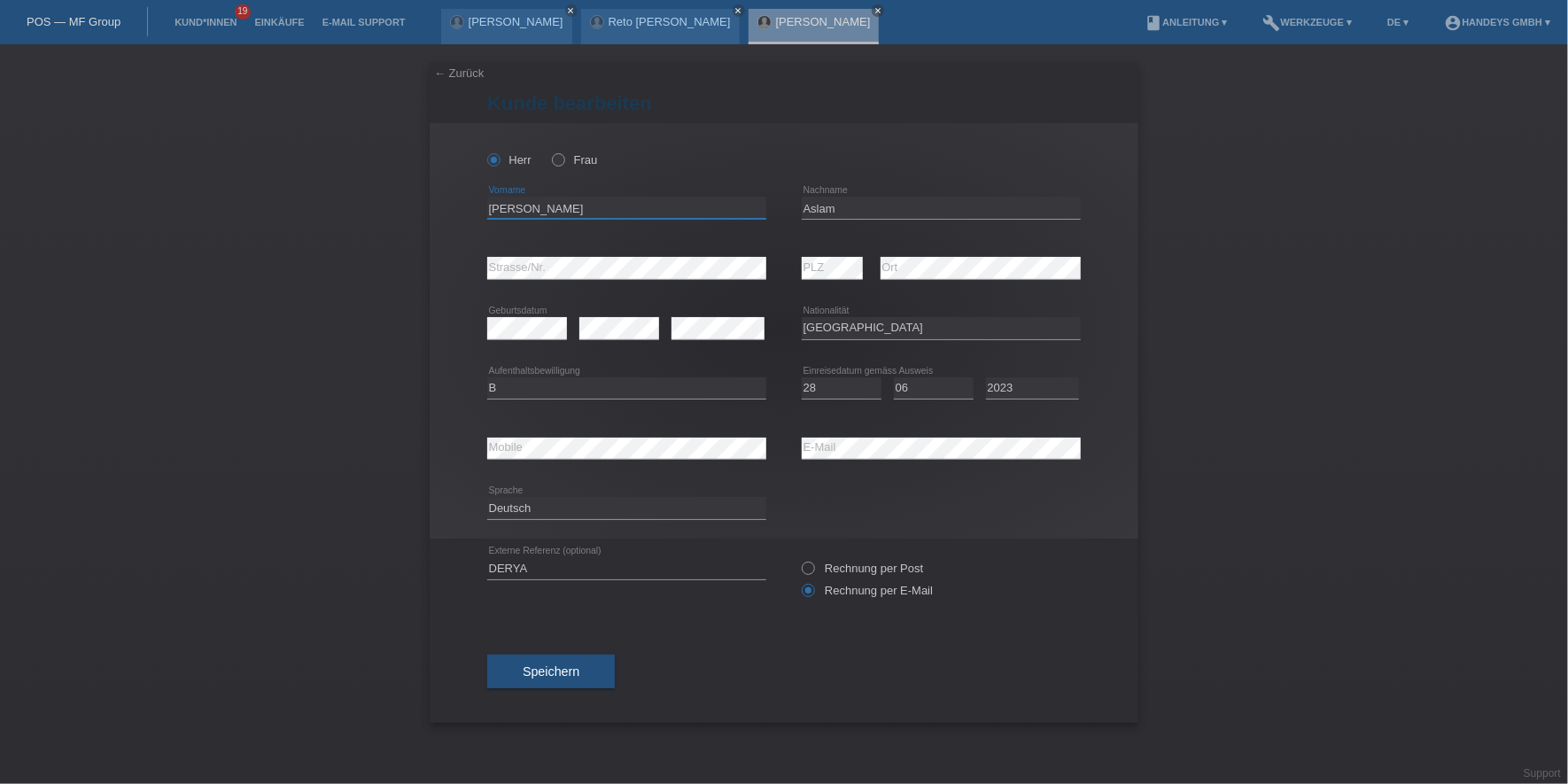
drag, startPoint x: 606, startPoint y: 203, endPoint x: 453, endPoint y: 217, distance: 153.6
click at [453, 217] on div "Herr Frau Mohammad Abdullah error Vorname Aslam error Nachname" at bounding box center [784, 331] width 708 height 416
click at [820, 202] on input "Aslam" at bounding box center [941, 208] width 279 height 22
click at [443, 268] on div "Herr Frau Mohammad Abdullah error Vorname Aslam error Nachname" at bounding box center [784, 331] width 708 height 416
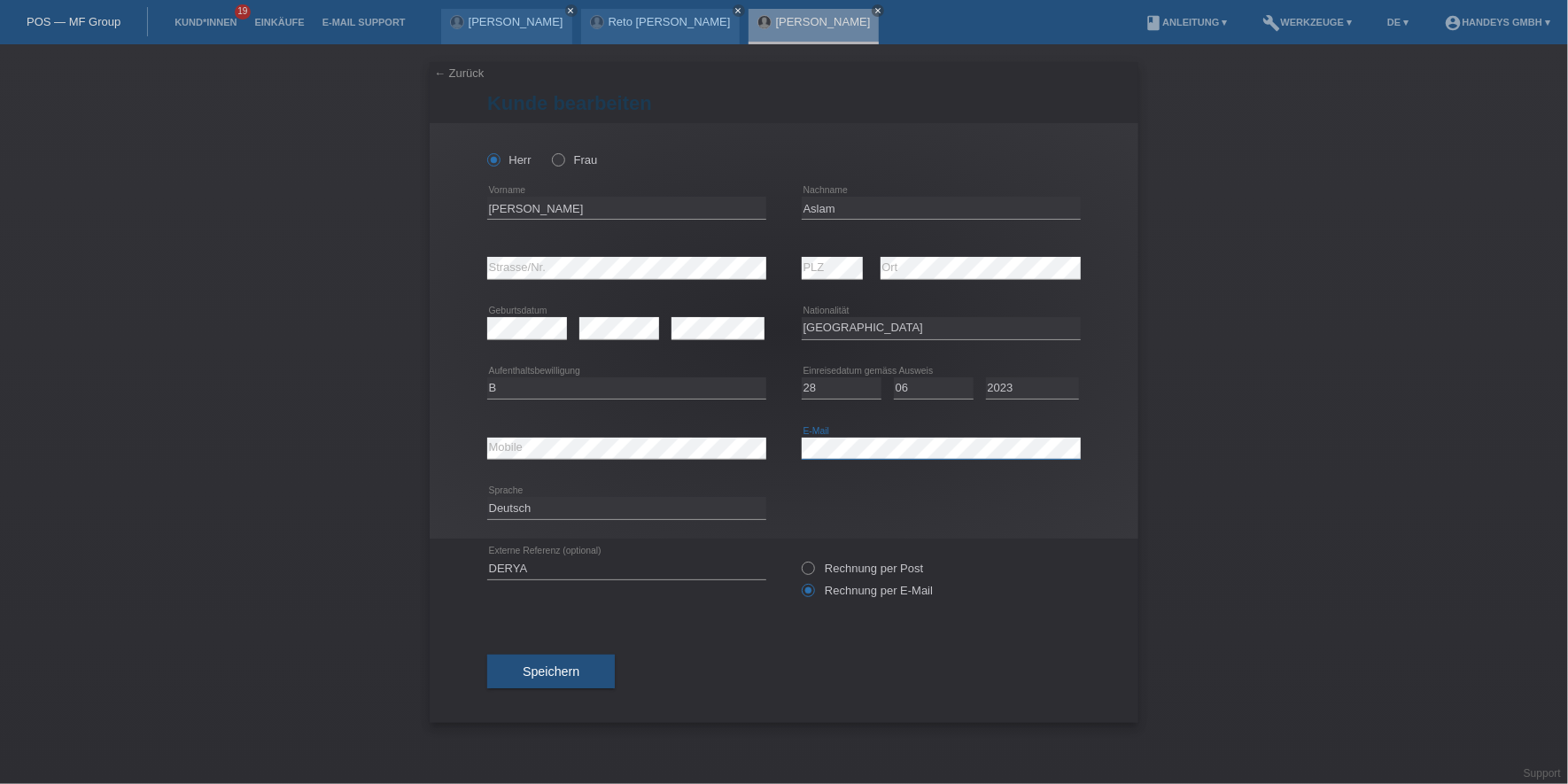
click at [736, 460] on div "error Mobile error E-Mail" at bounding box center [784, 448] width 594 height 60
click at [512, 459] on div "error Mobile" at bounding box center [626, 448] width 279 height 23
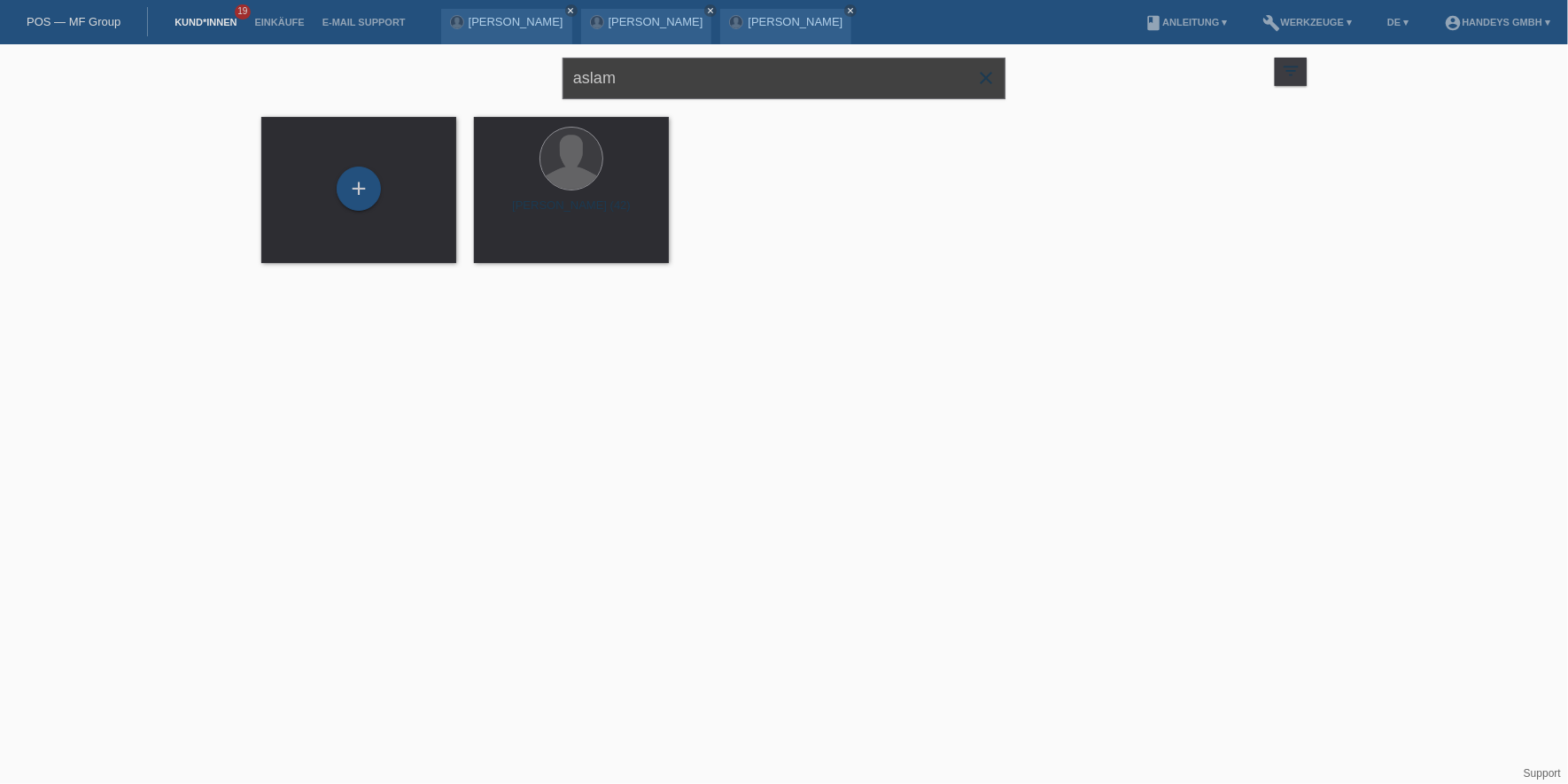
drag, startPoint x: 619, startPoint y: 78, endPoint x: 323, endPoint y: 61, distance: 296.5
click at [323, 61] on div "aslam close filter_list view_module Alle Kund*innen anzeigen star Markierte [PE…" at bounding box center [784, 76] width 1062 height 63
type input "[PERSON_NAME]"
click at [727, 80] on input "marius ambraz" at bounding box center [784, 78] width 443 height 42
click at [360, 182] on div "+" at bounding box center [358, 188] width 45 height 45
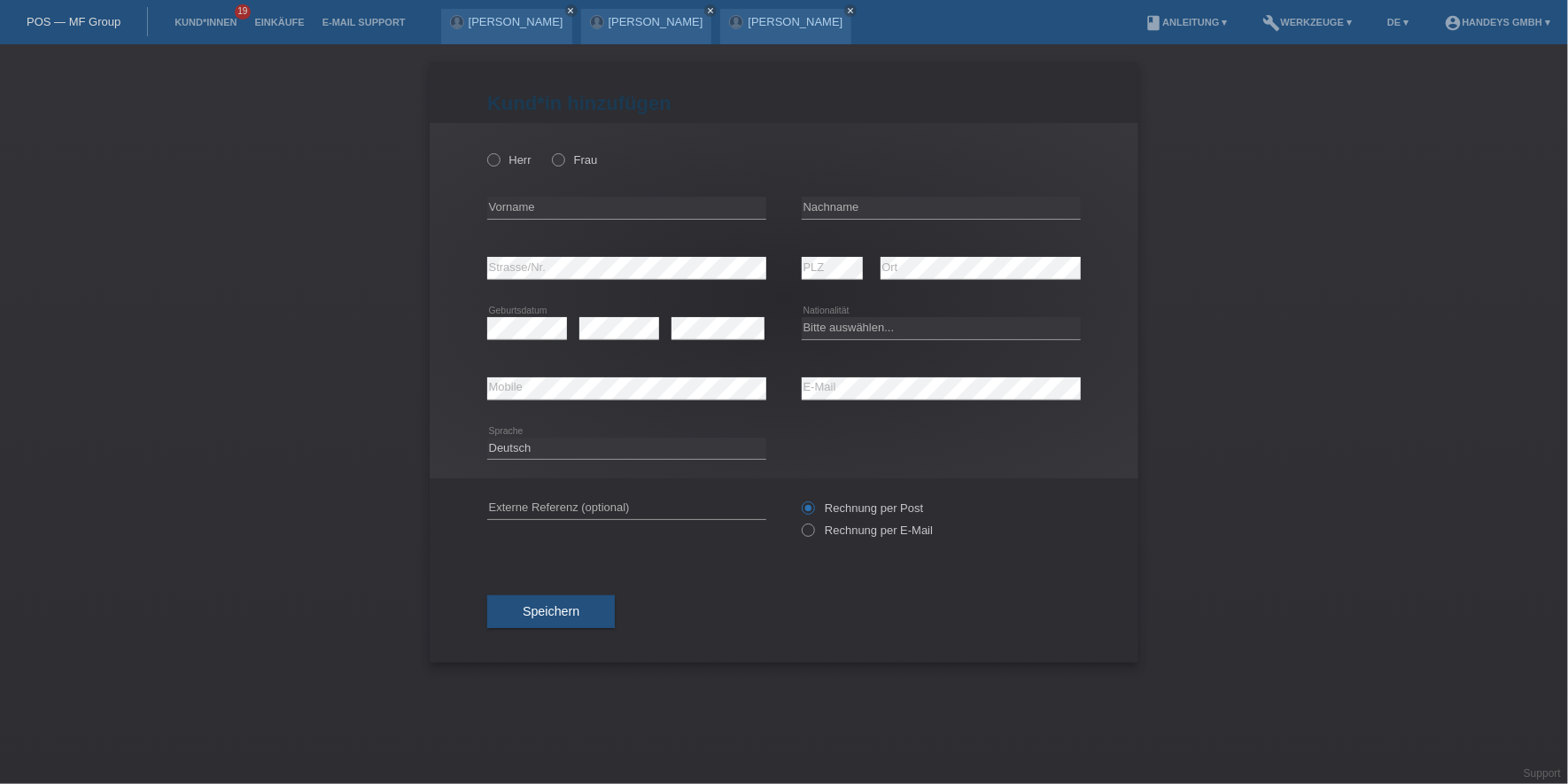
click at [510, 169] on div "Herr Frau" at bounding box center [626, 159] width 279 height 37
click at [512, 157] on label "Herr" at bounding box center [508, 159] width 45 height 13
click at [499, 157] on input "Herr" at bounding box center [493, 159] width 12 height 12
radio input "true"
click at [522, 208] on input "text" at bounding box center [626, 208] width 279 height 22
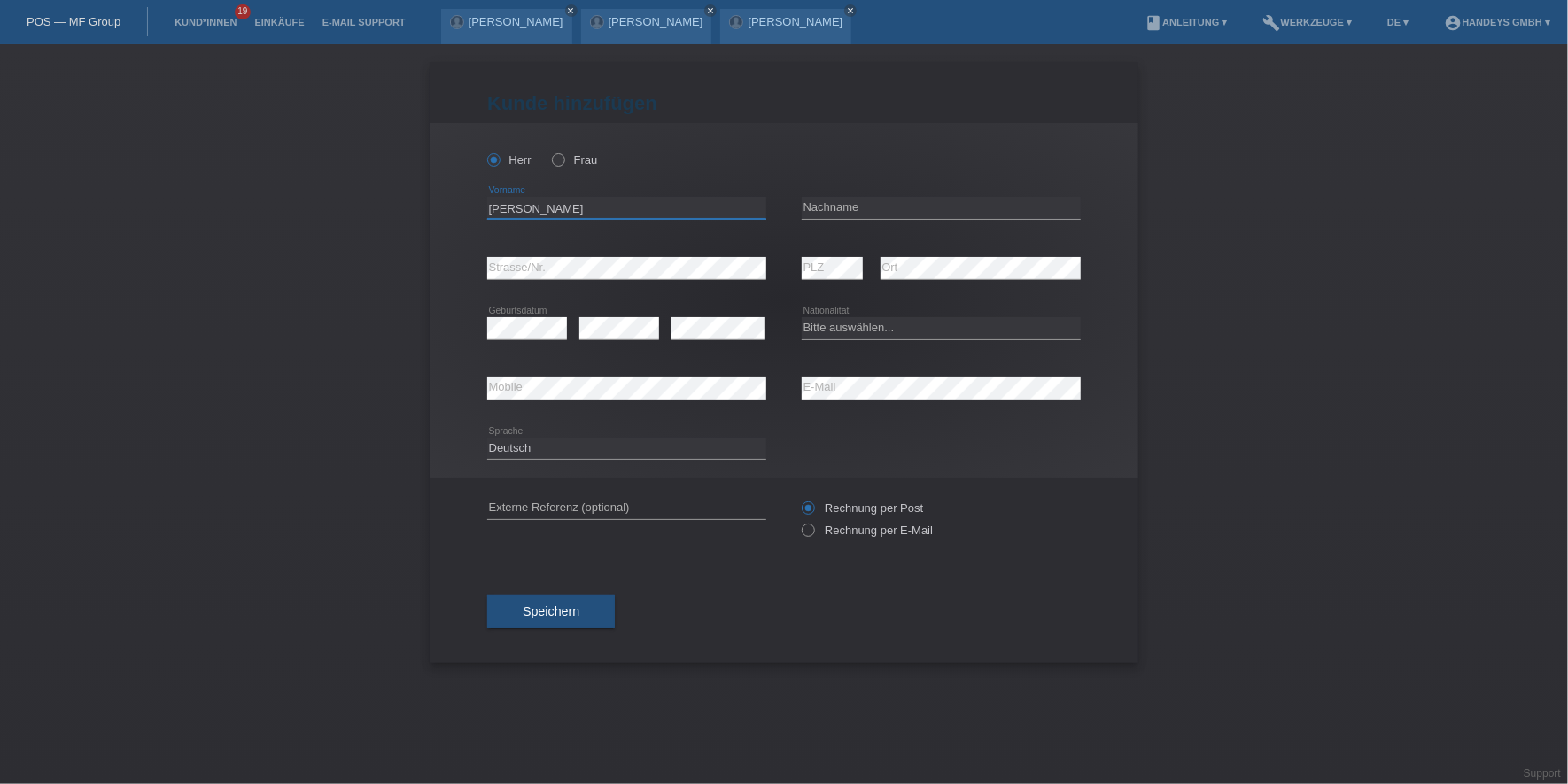
type input "[PERSON_NAME]"
type input "Ambraziejus"
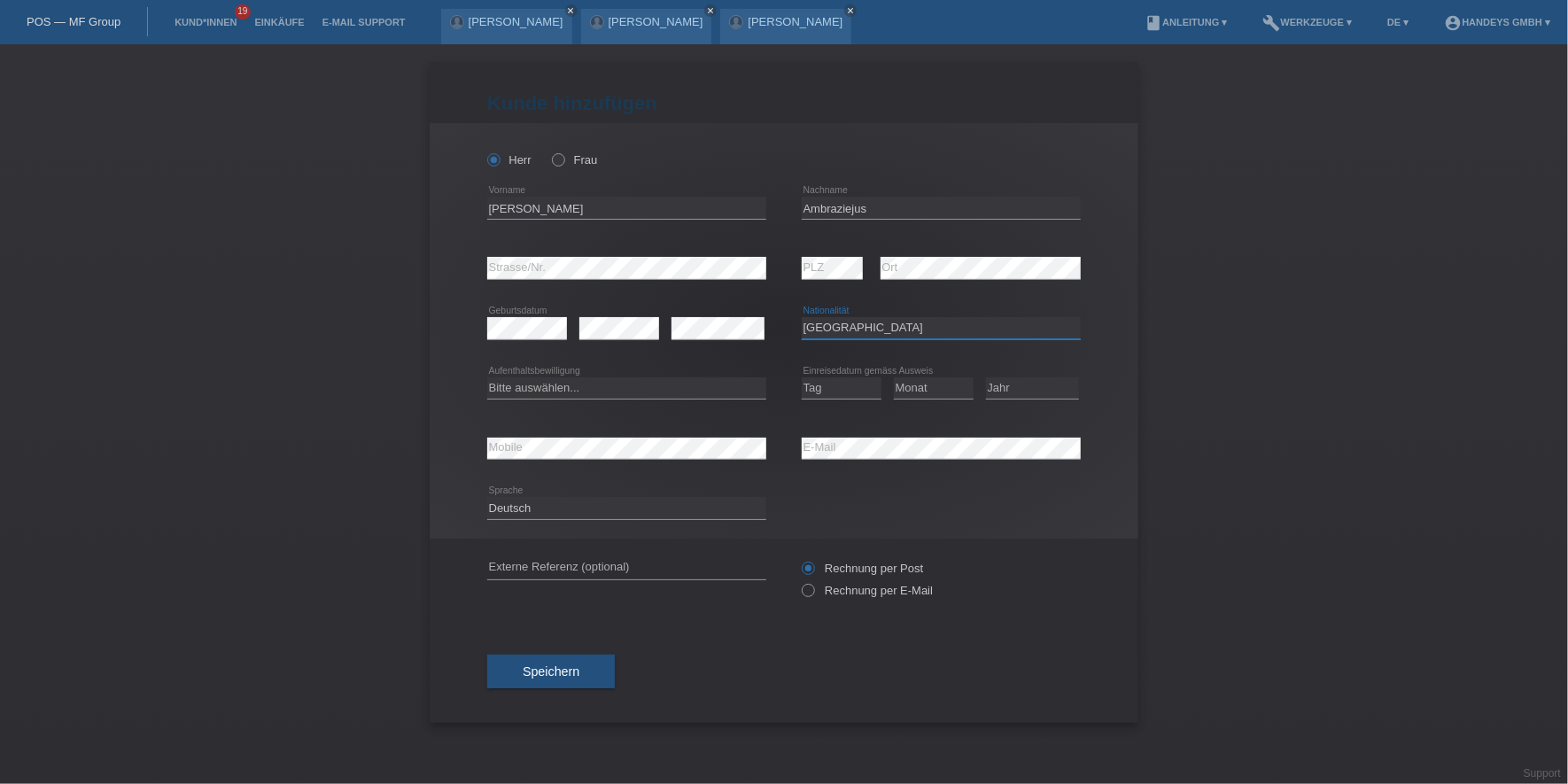
click at [747, 320] on div "error Geburtsdatum error error Bitte auswählen..." at bounding box center [784, 329] width 594 height 60
select select "LT"
drag, startPoint x: 836, startPoint y: 322, endPoint x: 787, endPoint y: 355, distance: 59.1
click at [801, 318] on select "Bitte auswählen... Schweiz Deutschland Liechtenstein Österreich ------------ Af…" at bounding box center [941, 328] width 279 height 21
click at [532, 382] on select "Bitte auswählen... C B B - Flüchtlingsstatus Andere" at bounding box center [626, 387] width 279 height 21
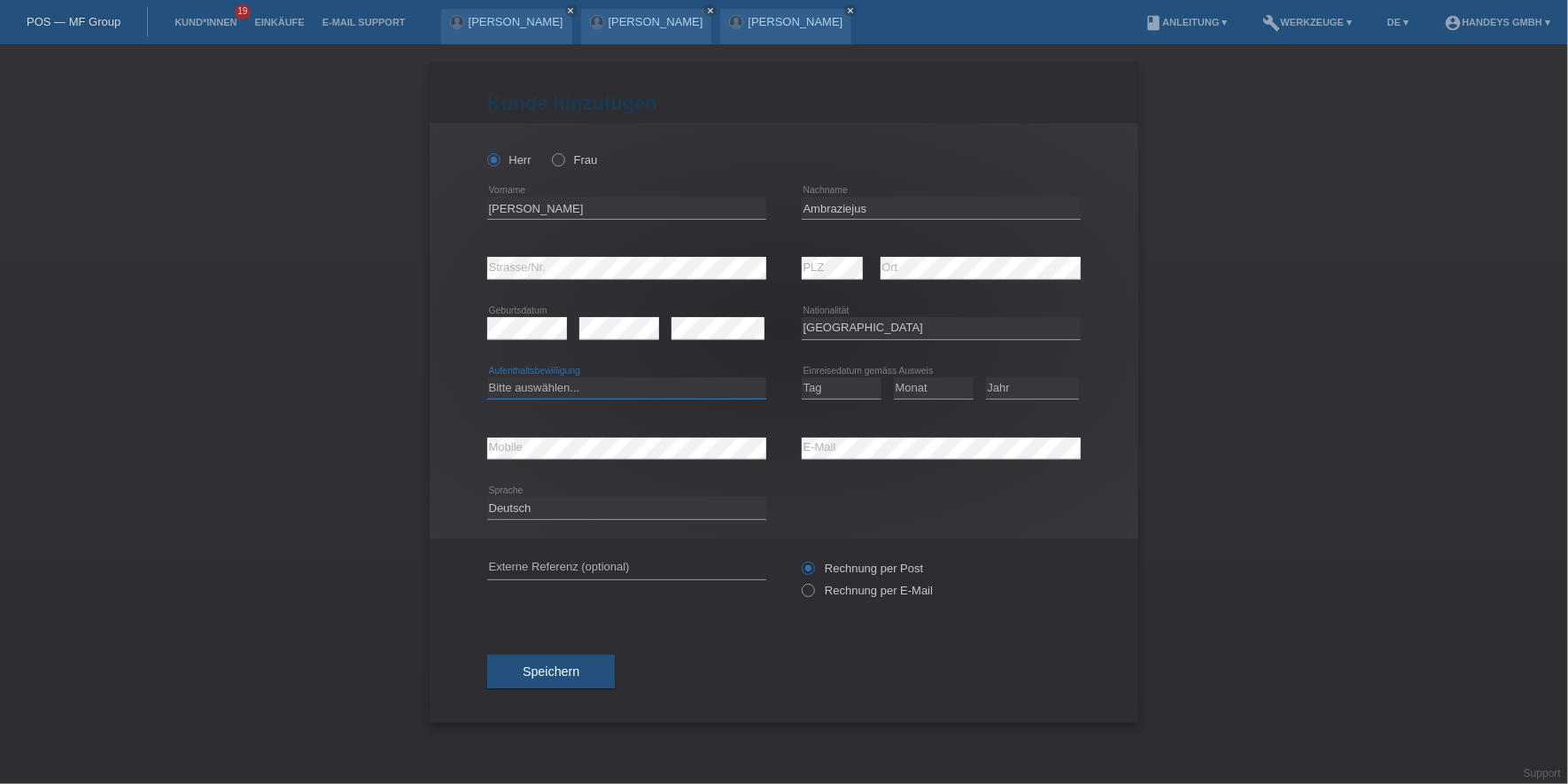
select select "B"
click at [487, 377] on select "Bitte auswählen... C B B - Flüchtlingsstatus Andere" at bounding box center [626, 387] width 279 height 21
click at [841, 377] on select "Tag 01 02 03 04 05 06 07 08 09 10 11" at bounding box center [841, 387] width 80 height 21
select select "03"
click at [801, 377] on select "Tag 01 02 03 04 05 06 07 08 09 10 11" at bounding box center [841, 387] width 80 height 21
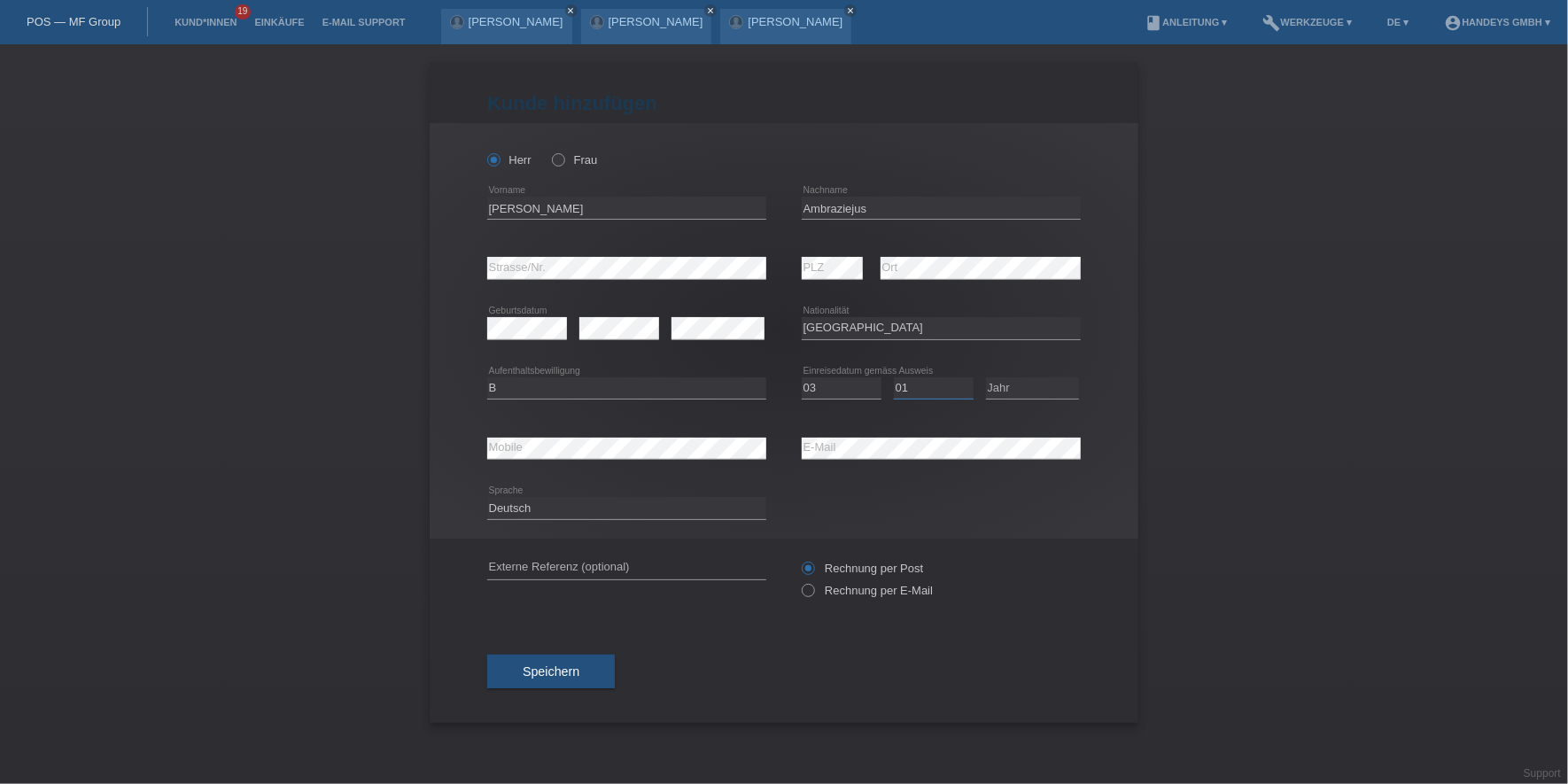
select select "08"
select select "2015"
click at [561, 559] on input "text" at bounding box center [626, 568] width 279 height 22
type input "DERYA"
click at [541, 622] on div "Speichern" at bounding box center [784, 672] width 594 height 103
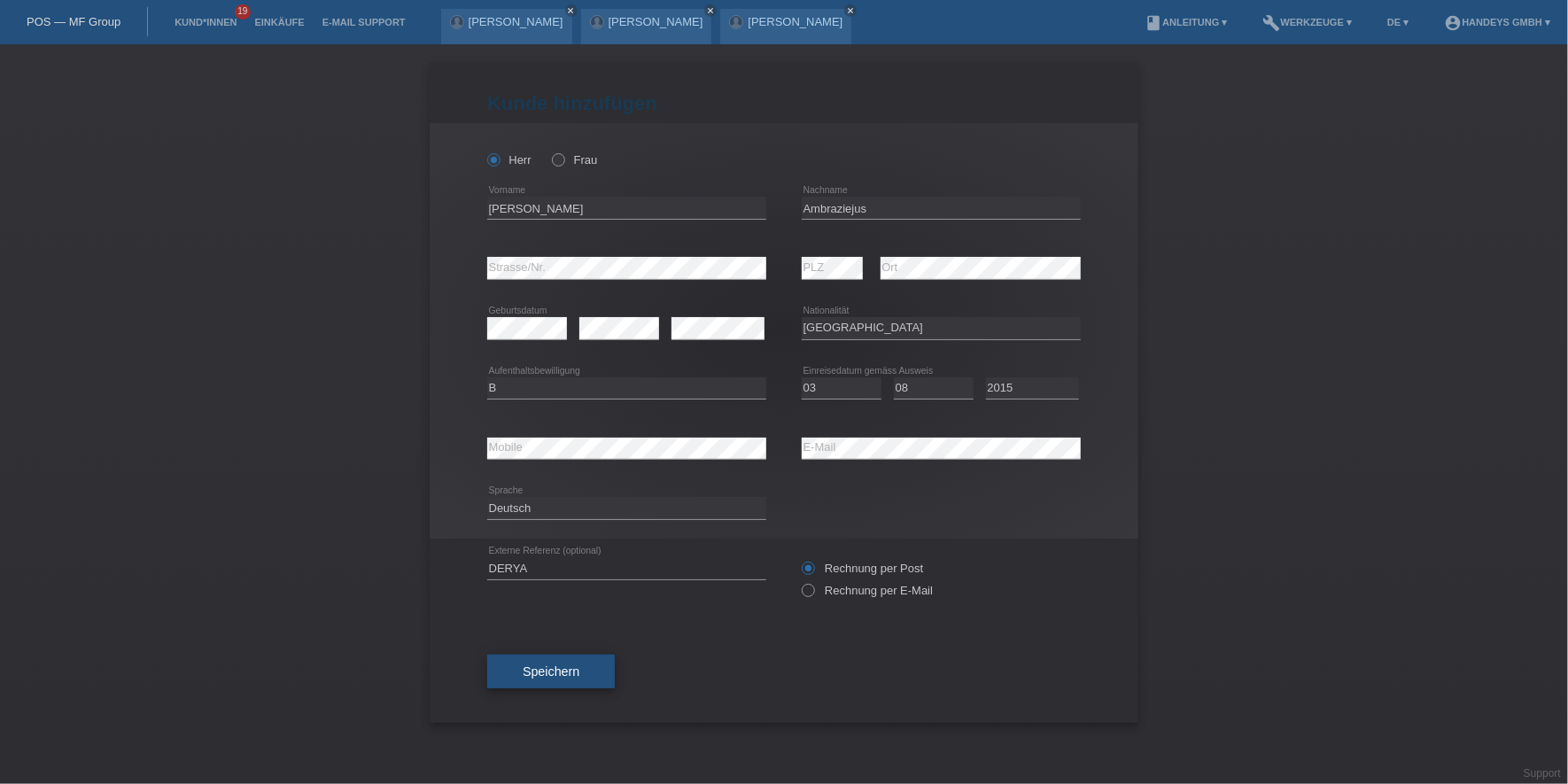
click at [538, 660] on button "Speichern" at bounding box center [550, 672] width 128 height 34
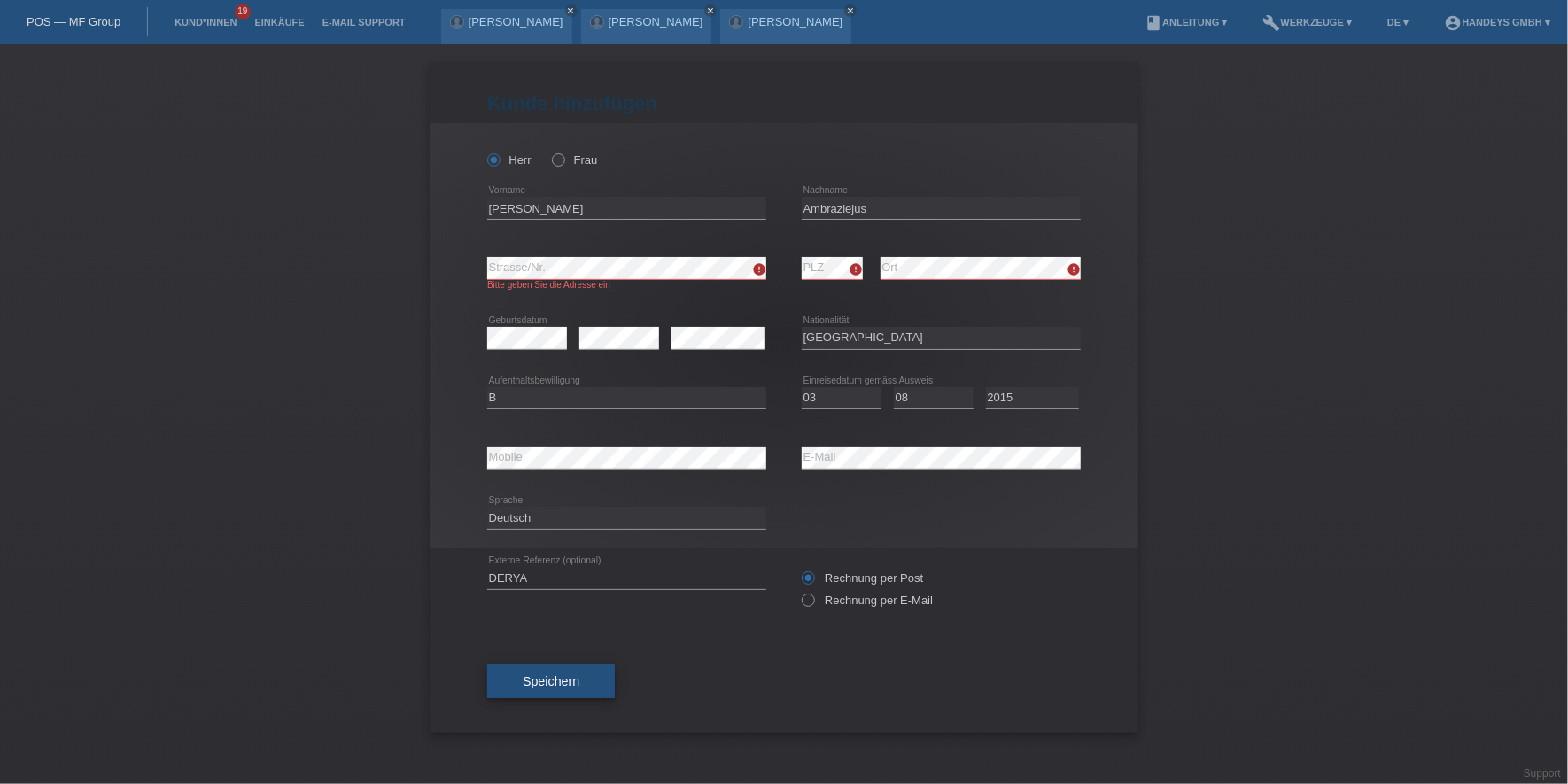
click at [589, 677] on button "Speichern" at bounding box center [550, 682] width 128 height 34
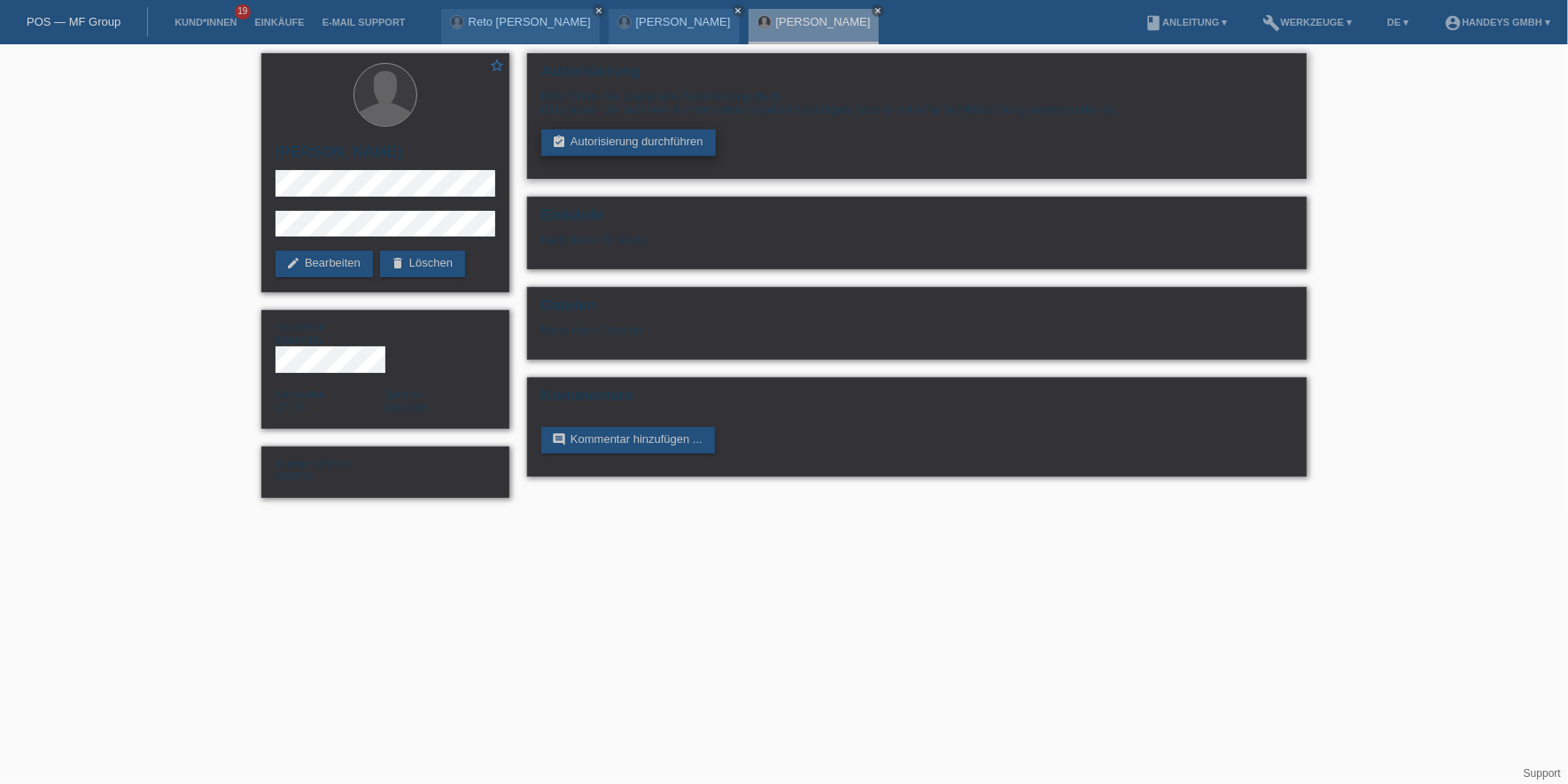
click at [605, 134] on link "assignment_turned_in Autorisierung durchführen" at bounding box center [628, 143] width 174 height 27
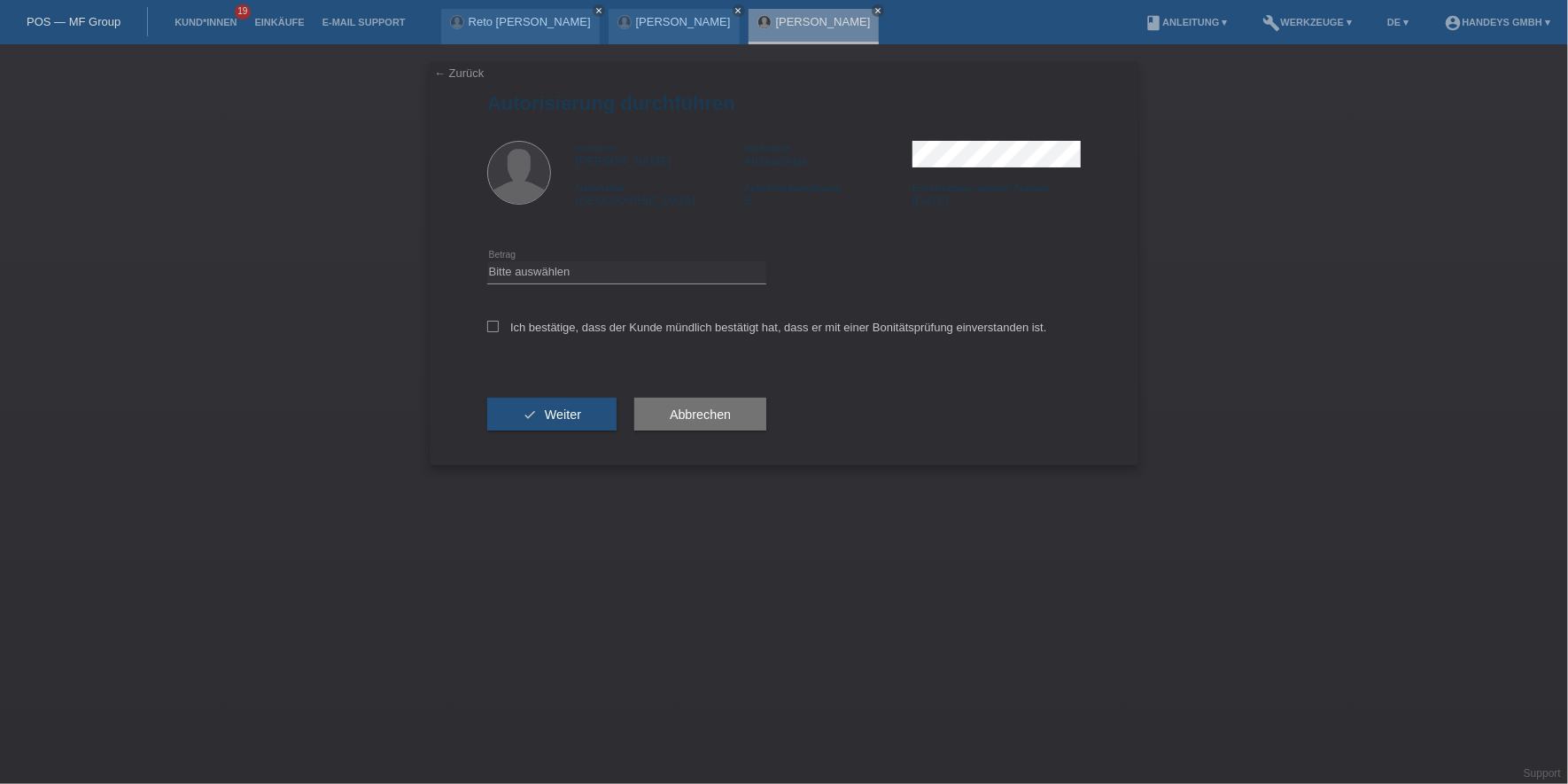
click at [649, 258] on div "Bitte auswählen CHF 1.00 - CHF 499.00 CHF 500.00 - CHF 1'999.00 CHF 2'000.00 - …" at bounding box center [626, 272] width 279 height 60
click at [646, 268] on select "Bitte auswählen CHF 1.00 - CHF 499.00 CHF 500.00 - CHF 1'999.00 CHF 2'000.00 - …" at bounding box center [626, 271] width 279 height 21
select select "3"
click at [487, 261] on select "Bitte auswählen CHF 1.00 - CHF 499.00 CHF 500.00 - CHF 1'999.00 CHF 2'000.00 - …" at bounding box center [626, 271] width 279 height 21
click at [633, 334] on label "Ich bestätige, dass der Kunde mündlich bestätigt hat, dass er mit einer Bonität…" at bounding box center [767, 327] width 560 height 13
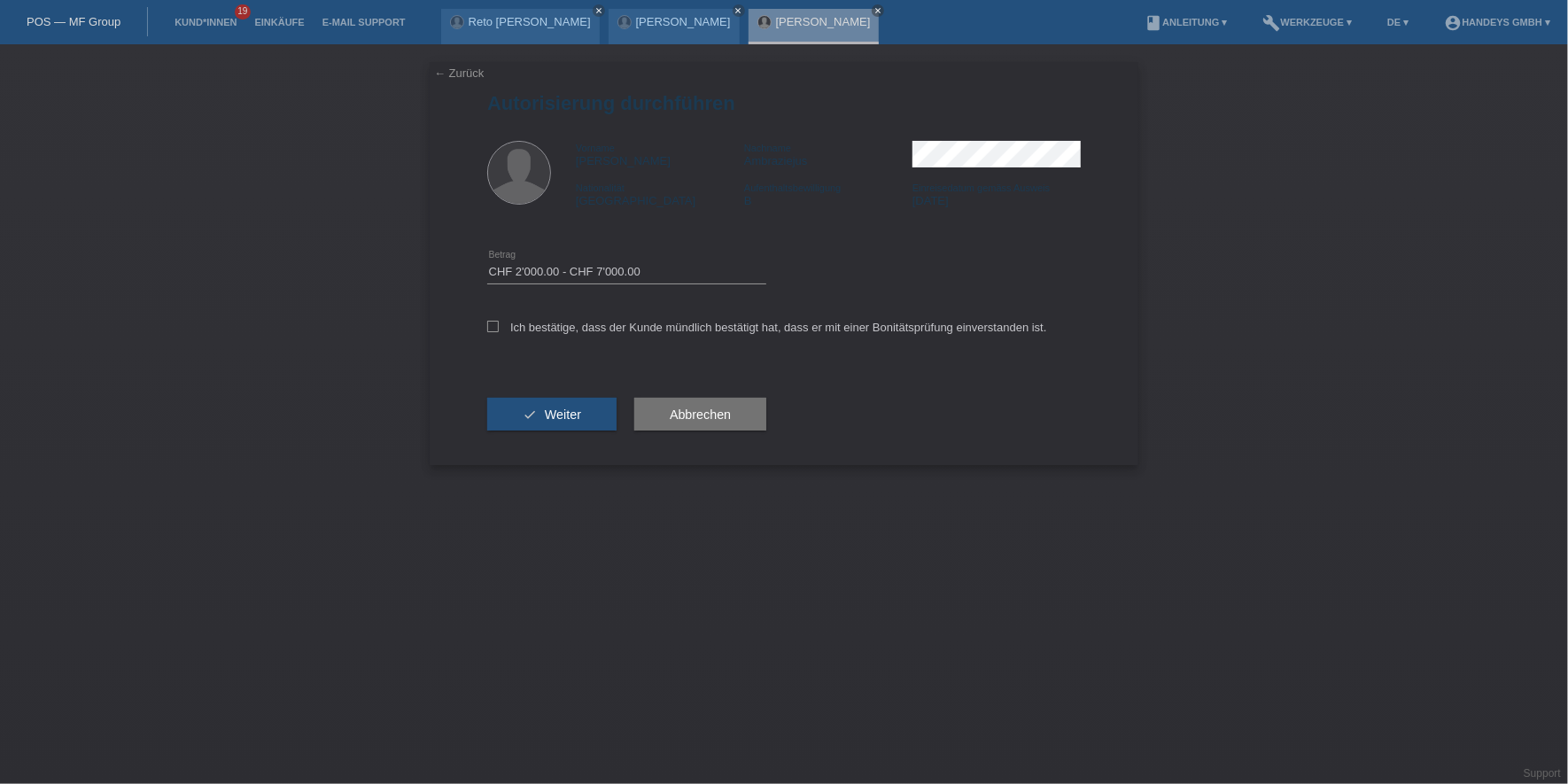
click at [499, 333] on input "Ich bestätige, dass der Kunde mündlich bestätigt hat, dass er mit einer Bonität…" at bounding box center [493, 327] width 12 height 12
checkbox input "true"
click at [560, 401] on button "check Weiter" at bounding box center [551, 415] width 130 height 34
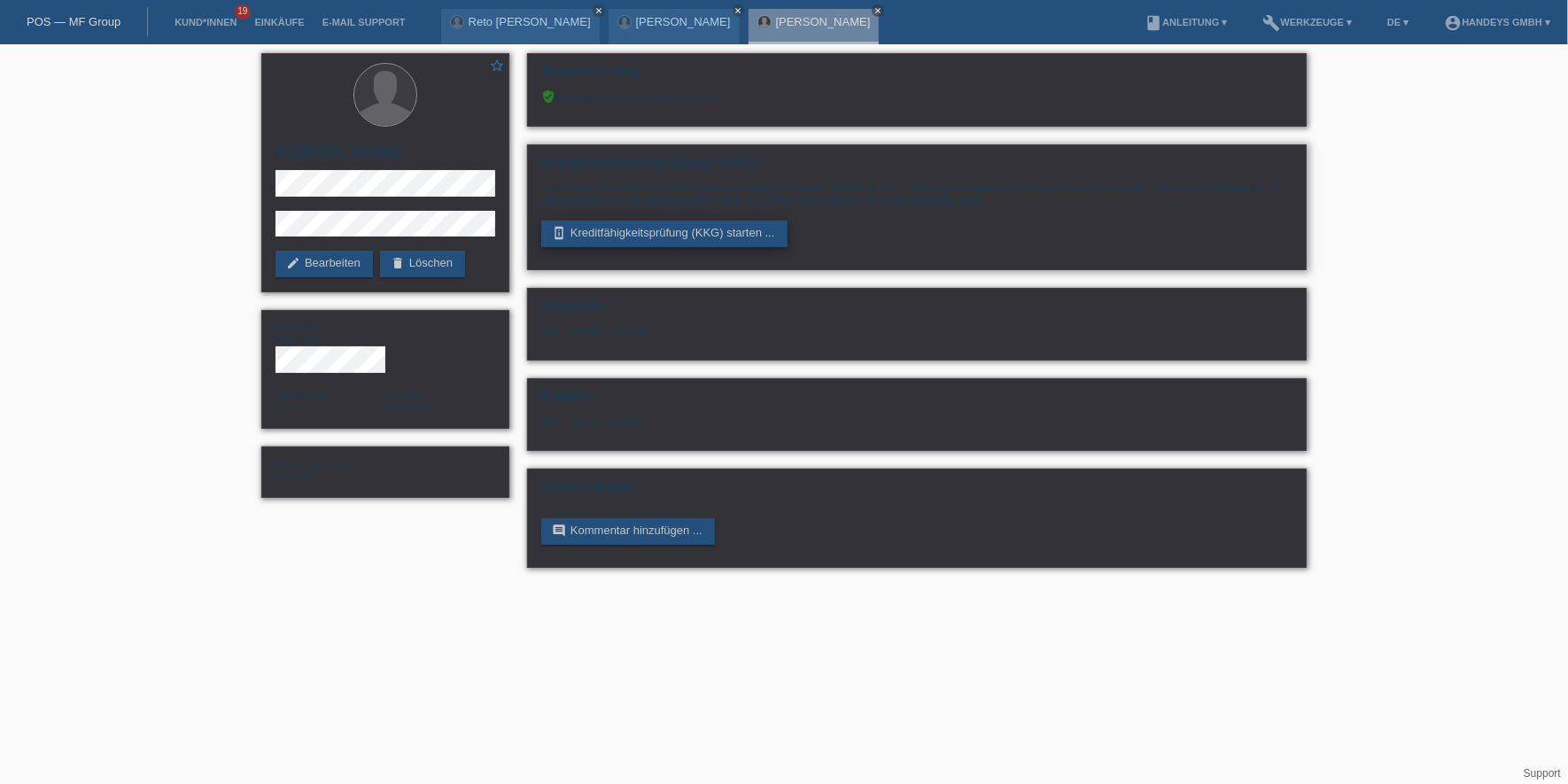
click at [618, 238] on link "perm_device_information Kreditfähigkeitsprüfung (KKG) starten ..." at bounding box center [664, 234] width 246 height 27
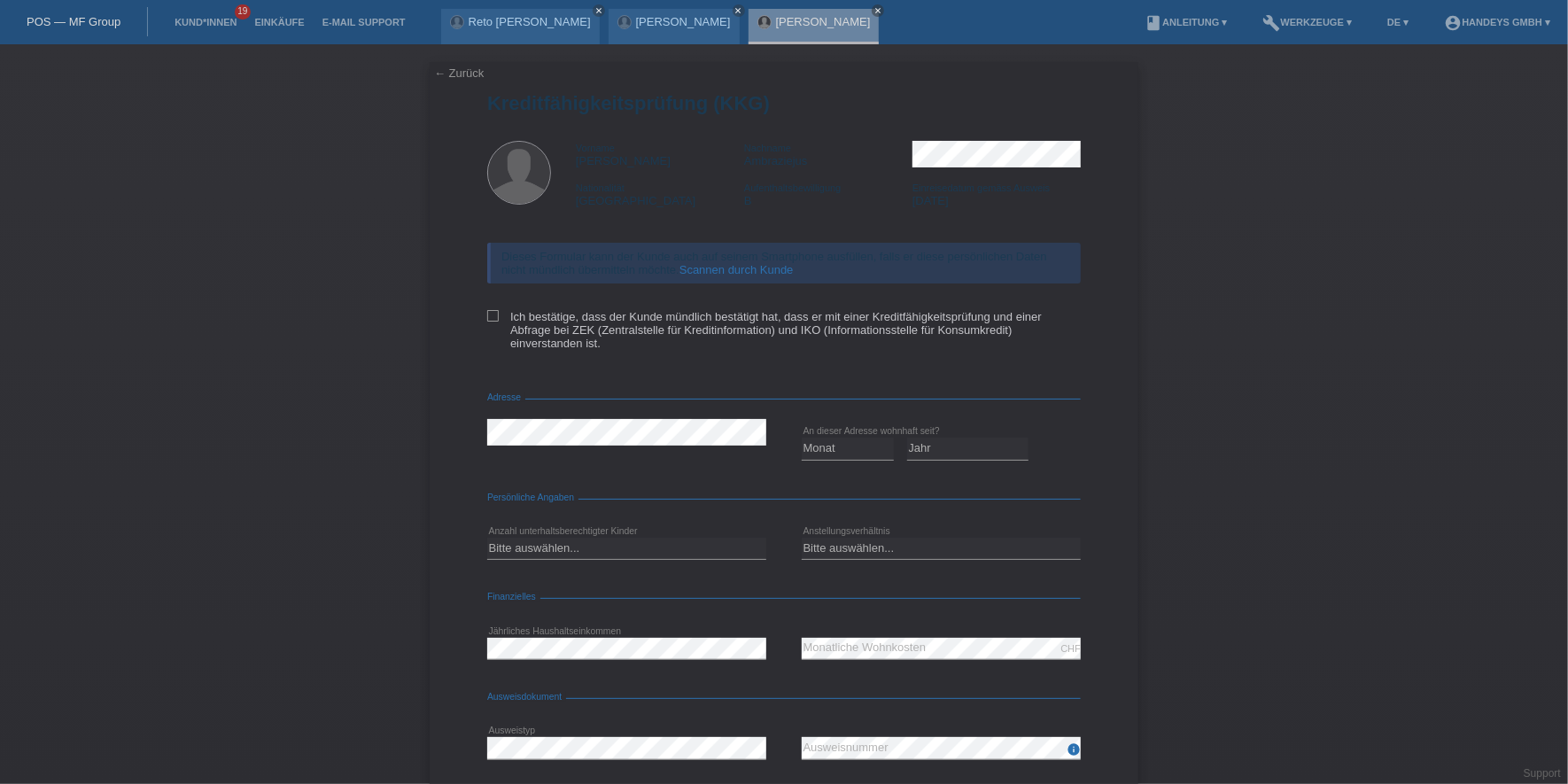
click at [713, 266] on link "Scannen durch Kunde" at bounding box center [736, 269] width 114 height 13
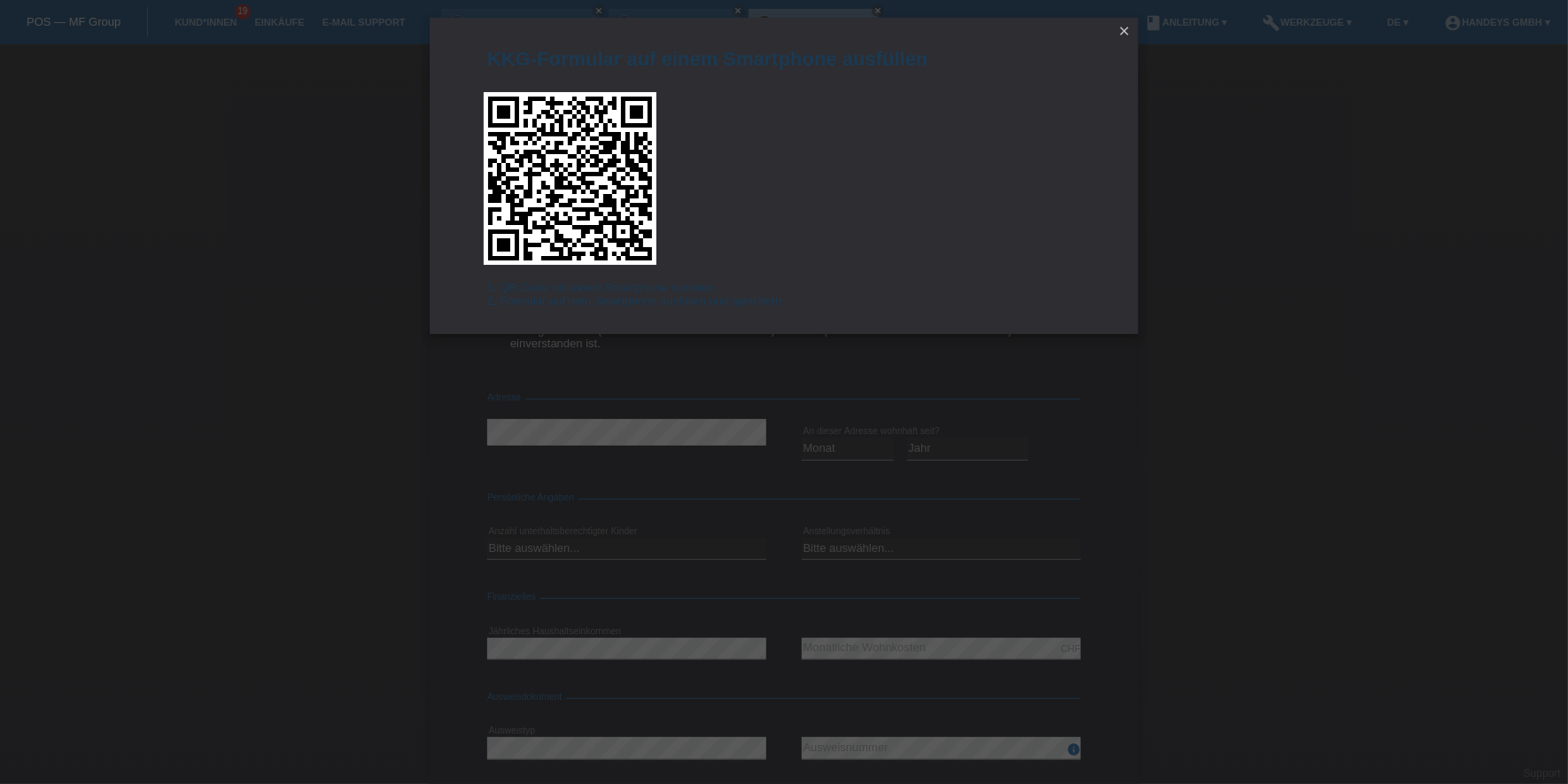
click at [1119, 28] on icon "close" at bounding box center [1124, 31] width 14 height 14
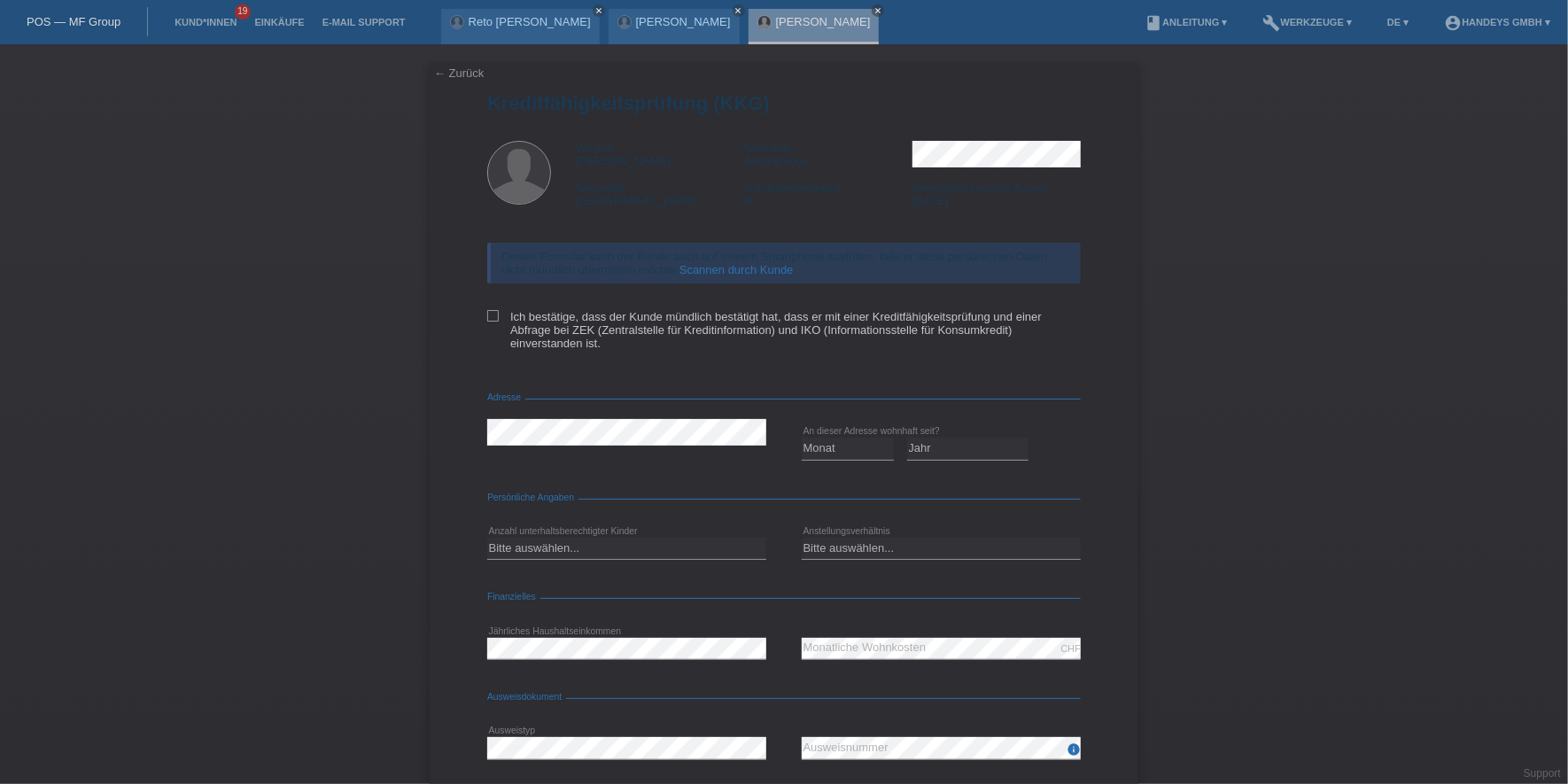
click at [472, 78] on link "← Zurück" at bounding box center [459, 72] width 49 height 13
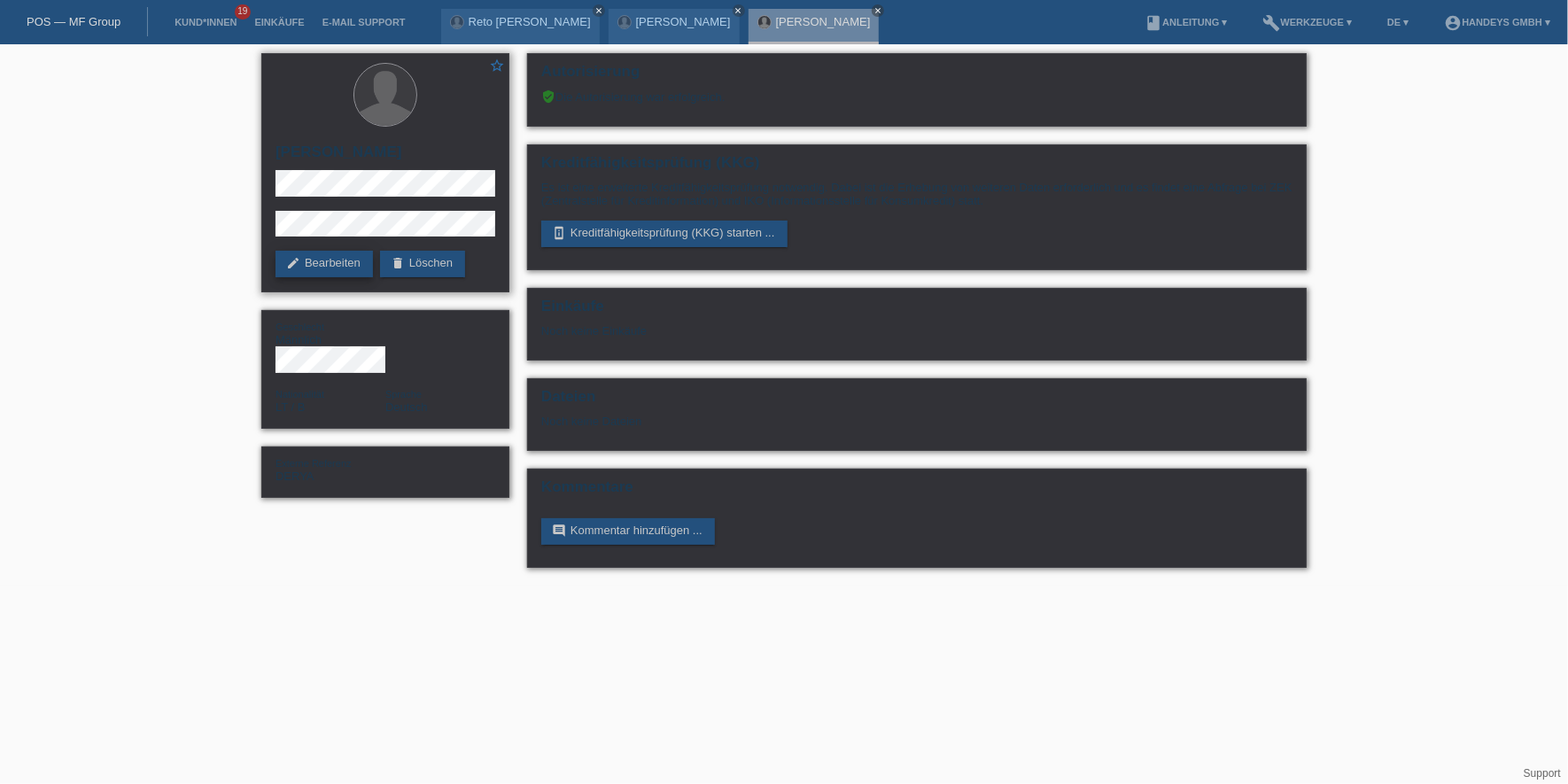
click at [329, 269] on link "edit Bearbeiten" at bounding box center [323, 263] width 97 height 27
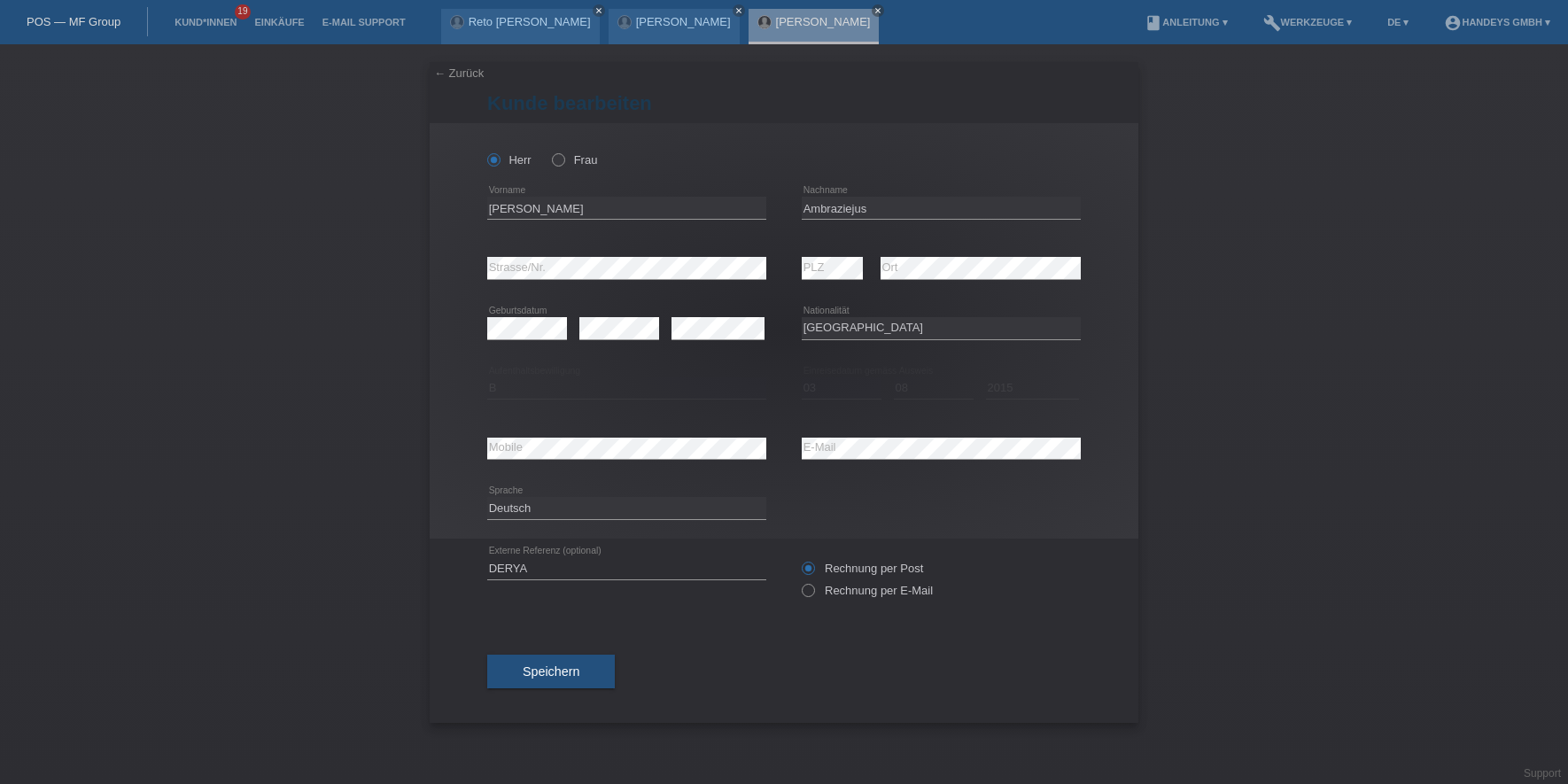
select select "LT"
select select "B"
select select "03"
select select "08"
select select "2015"
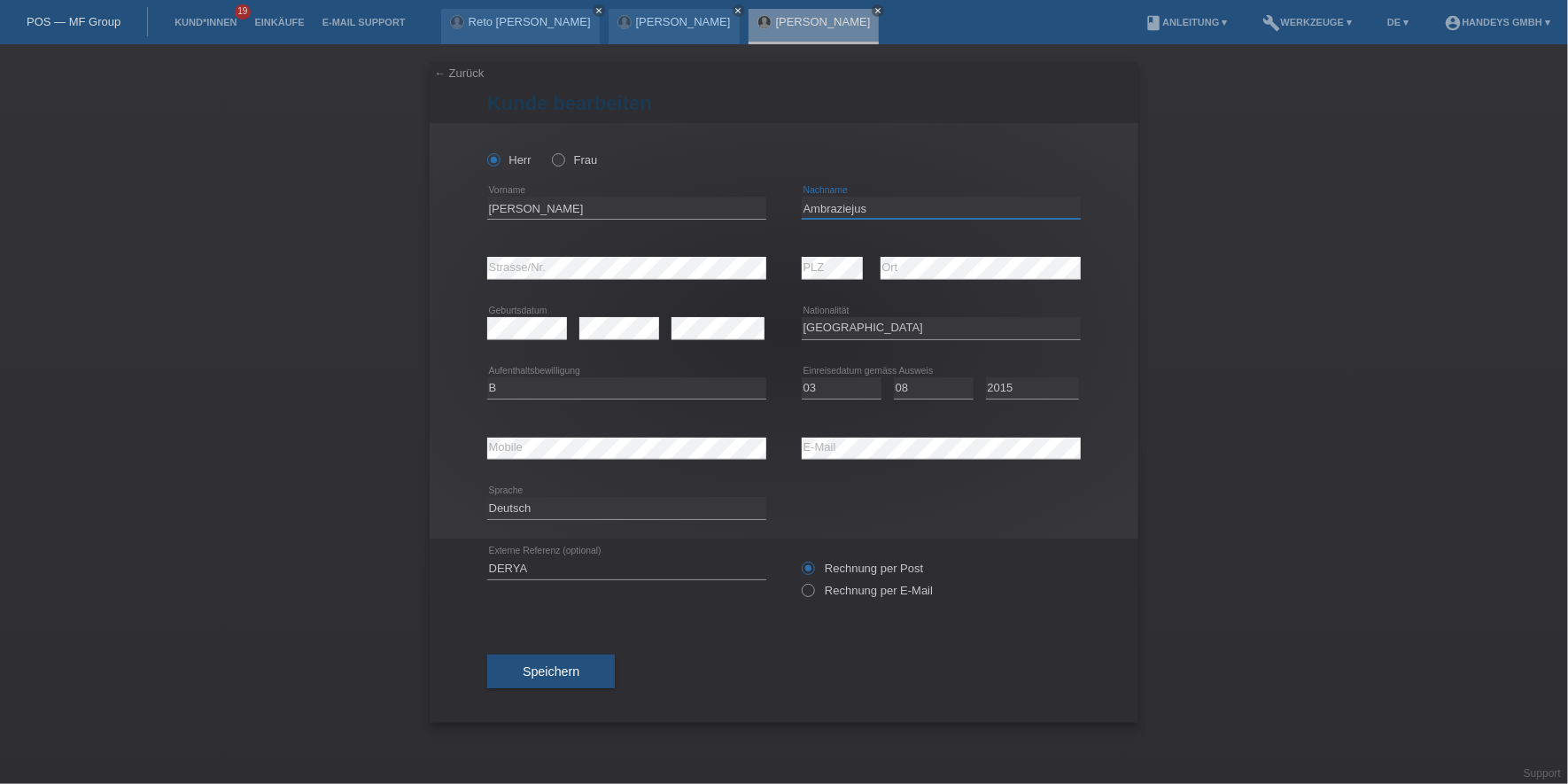
click at [839, 210] on input "Ambraziejus" at bounding box center [941, 208] width 279 height 22
click at [839, 208] on input "Ambraziejus" at bounding box center [941, 208] width 279 height 22
click at [490, 214] on input "Marius" at bounding box center [626, 208] width 279 height 22
click at [828, 206] on input "Ambraziejus" at bounding box center [941, 208] width 279 height 22
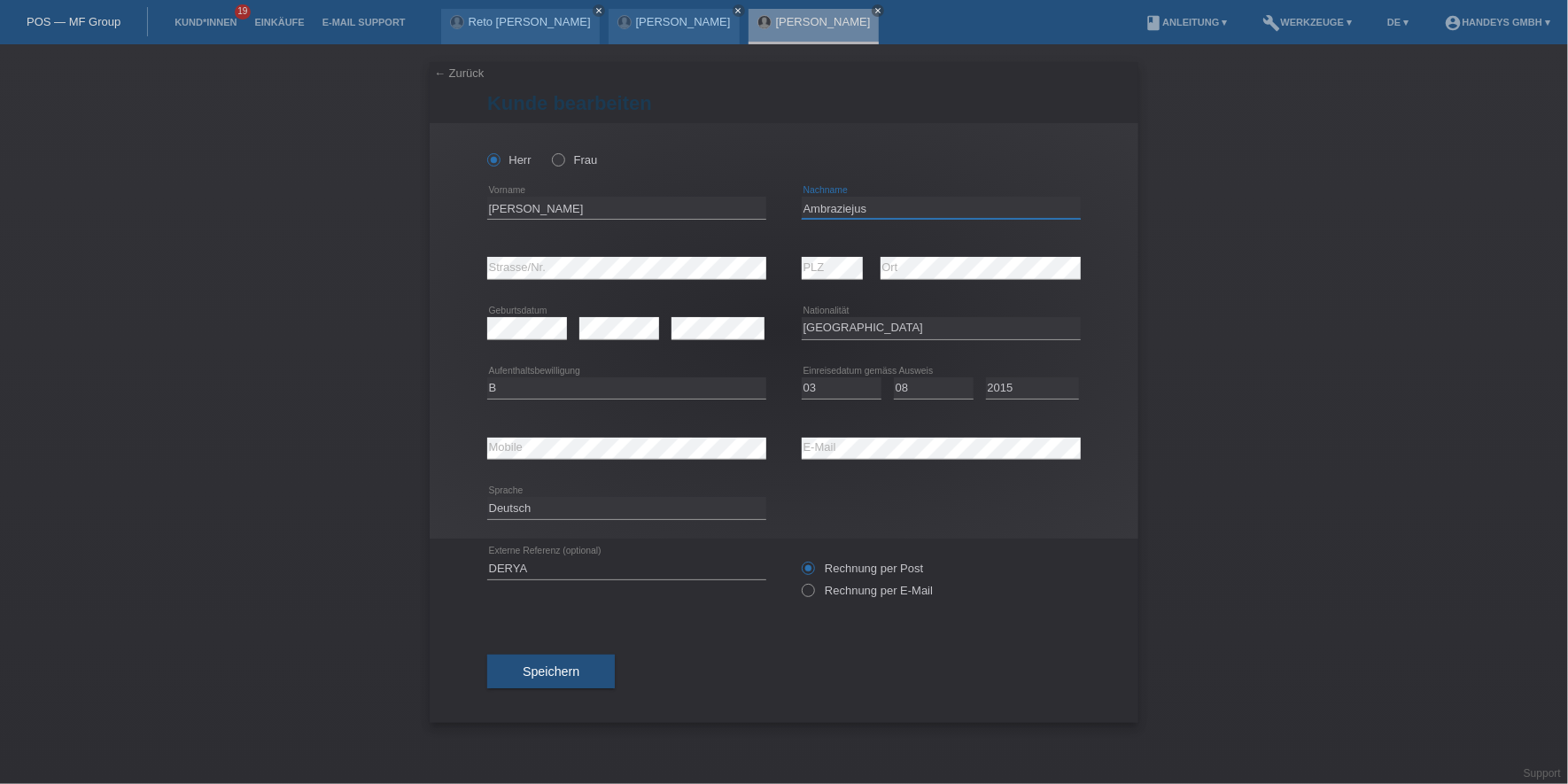
click at [828, 206] on input "Ambraziejus" at bounding box center [941, 208] width 279 height 22
click at [650, 441] on div "error Mobile error E-Mail" at bounding box center [784, 448] width 594 height 60
click at [592, 433] on div "error Mobile" at bounding box center [626, 448] width 279 height 60
click at [513, 457] on div "error Mobile" at bounding box center [626, 448] width 279 height 23
click at [826, 204] on input "Ambraziejus" at bounding box center [941, 208] width 279 height 22
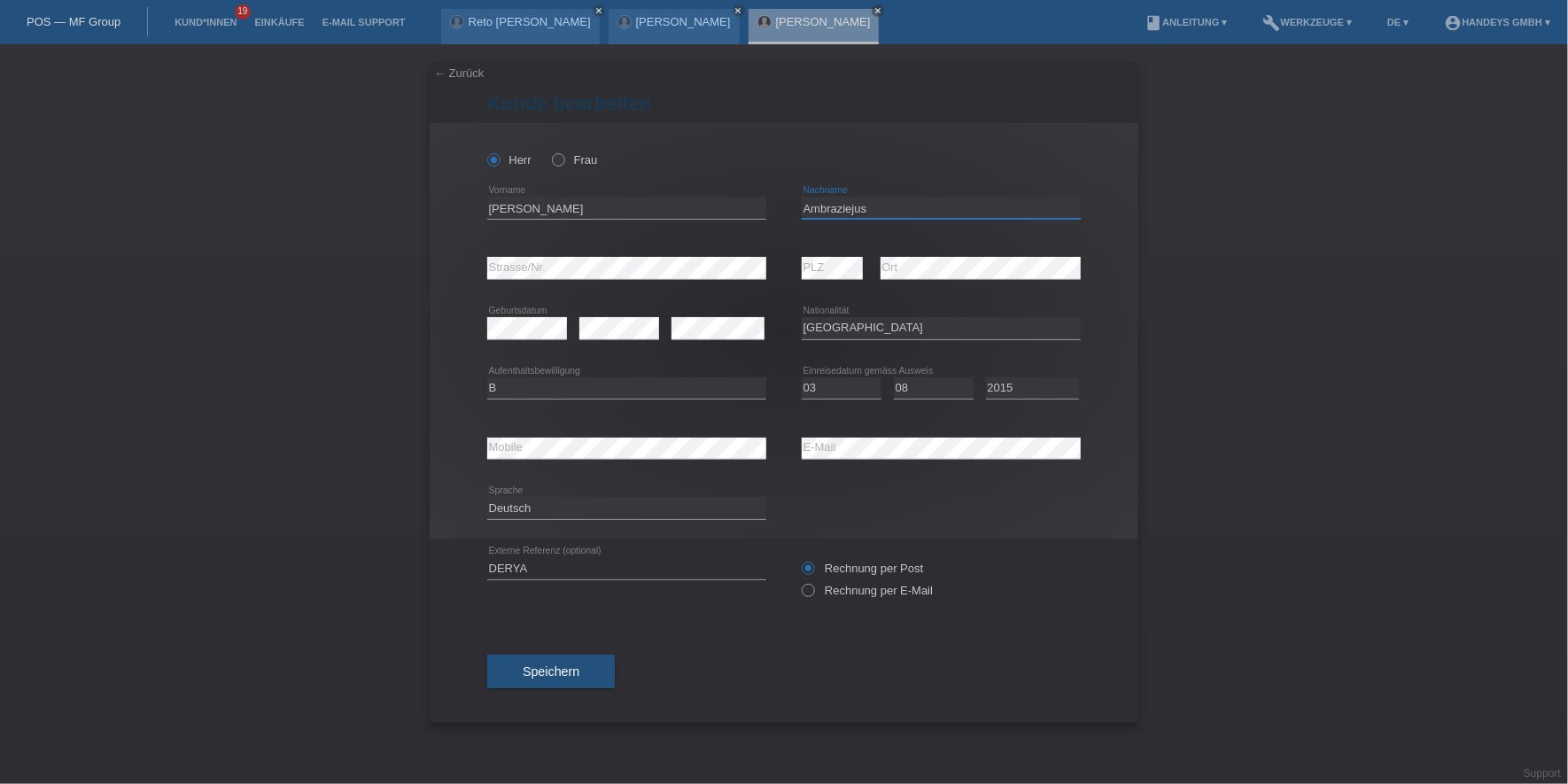
click at [826, 204] on input "Ambraziejus" at bounding box center [941, 208] width 279 height 22
click at [194, 29] on li "Kund*innen 19" at bounding box center [205, 23] width 80 height 46
click at [199, 24] on link "Kund*innen" at bounding box center [205, 22] width 80 height 11
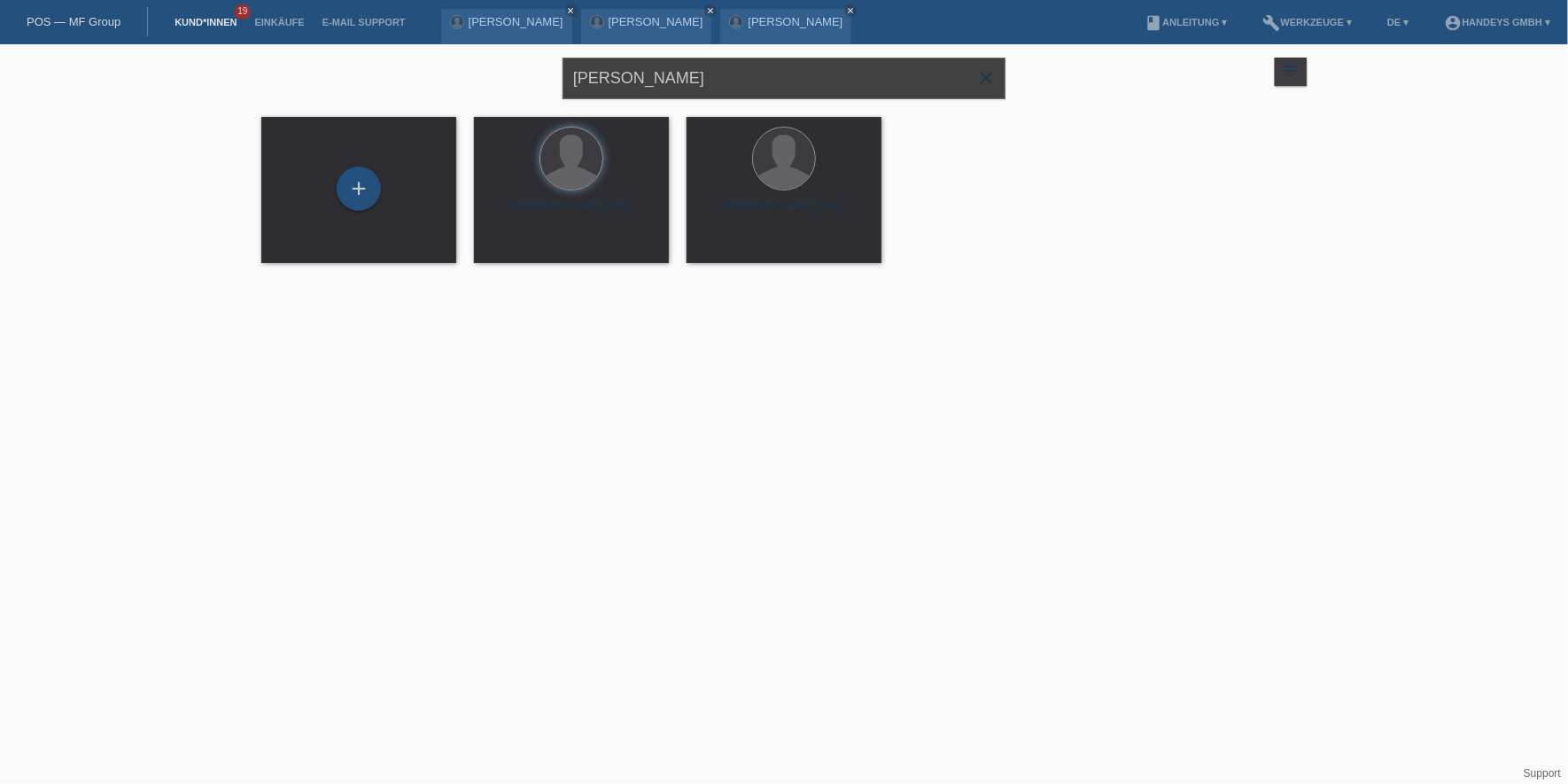
drag, startPoint x: 706, startPoint y: 70, endPoint x: 510, endPoint y: 71, distance: 196.0
click at [512, 68] on div "[PERSON_NAME] close filter_list view_module Alle Kund*innen anzeigen star Marki…" at bounding box center [784, 76] width 1062 height 63
type input "[PERSON_NAME]"
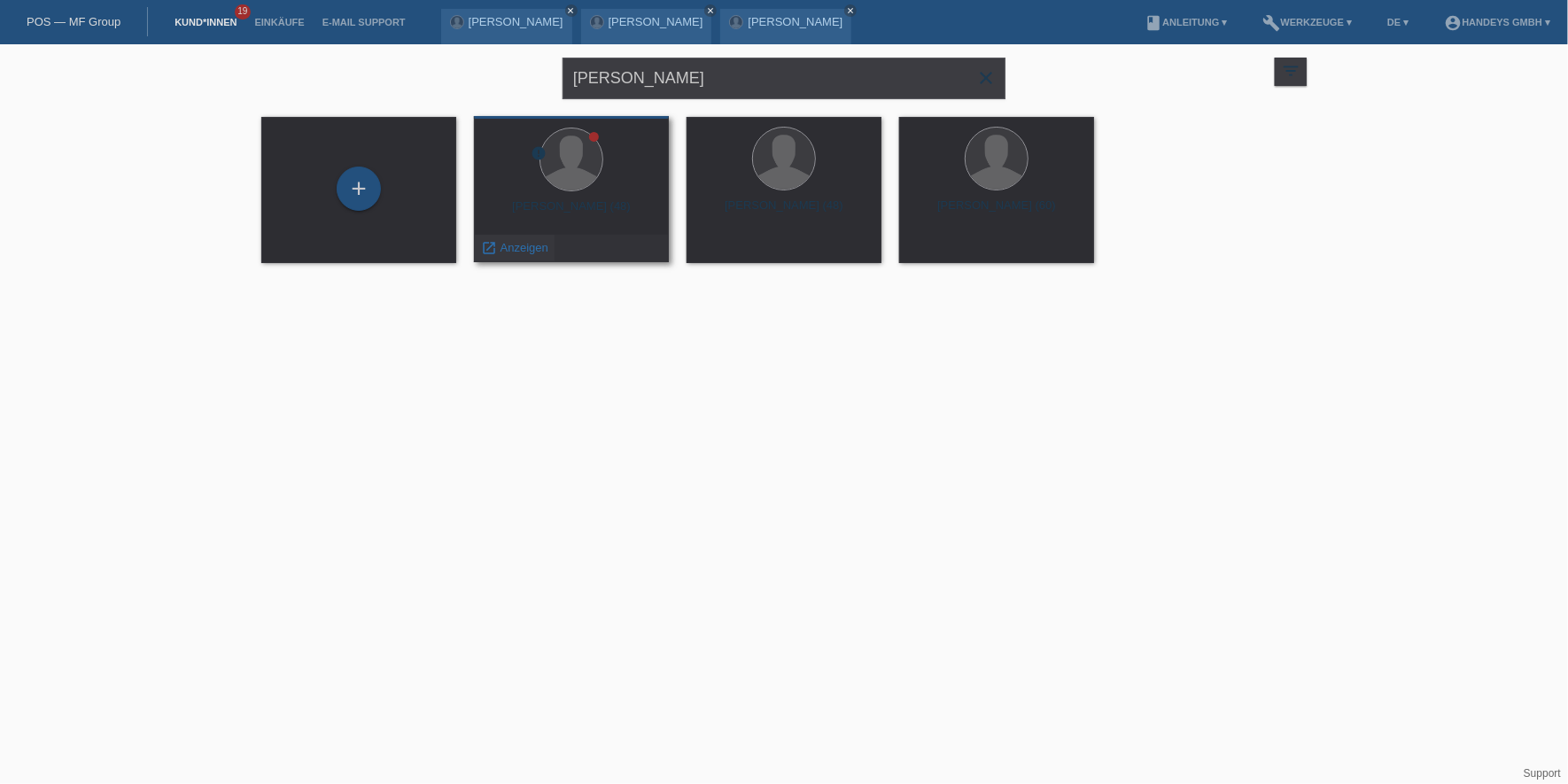
click at [508, 245] on span "Anzeigen" at bounding box center [524, 247] width 47 height 13
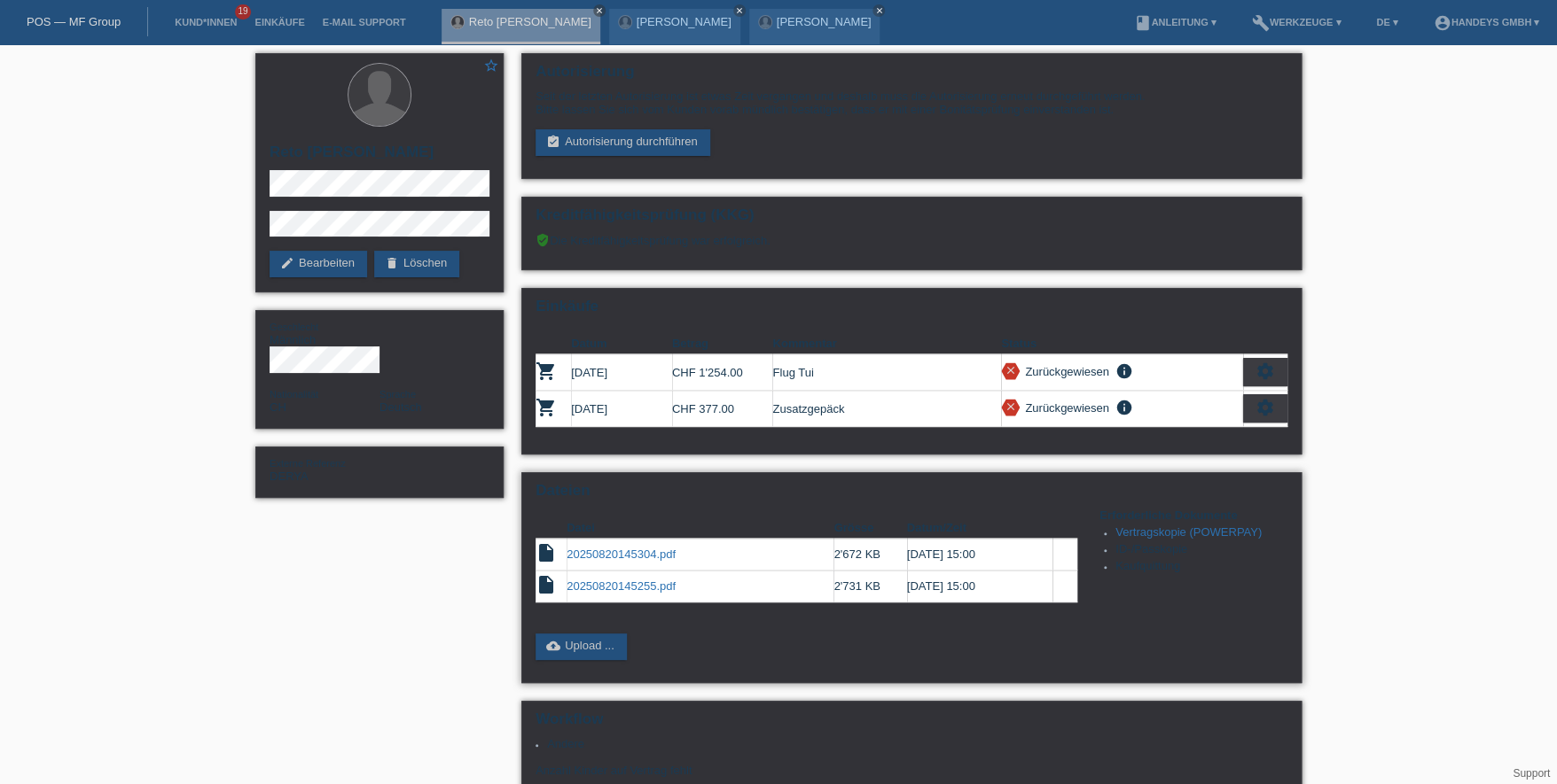
click at [615, 553] on link "20250820145304.pdf" at bounding box center [621, 553] width 109 height 13
click at [623, 580] on link "20250820145255.pdf" at bounding box center [621, 586] width 109 height 13
